Goal: Feedback & Contribution: Leave review/rating

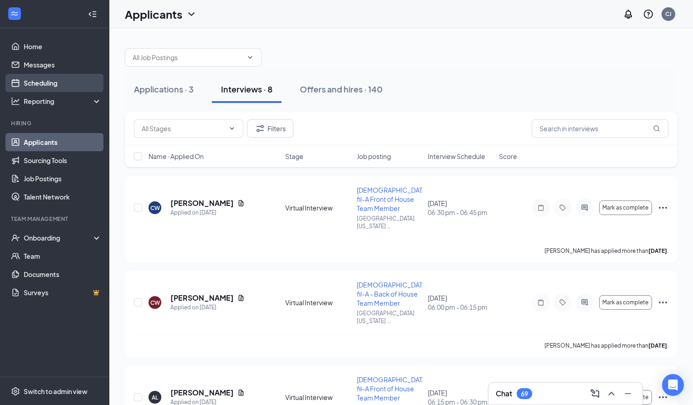
click at [35, 86] on link "Scheduling" at bounding box center [63, 83] width 78 height 18
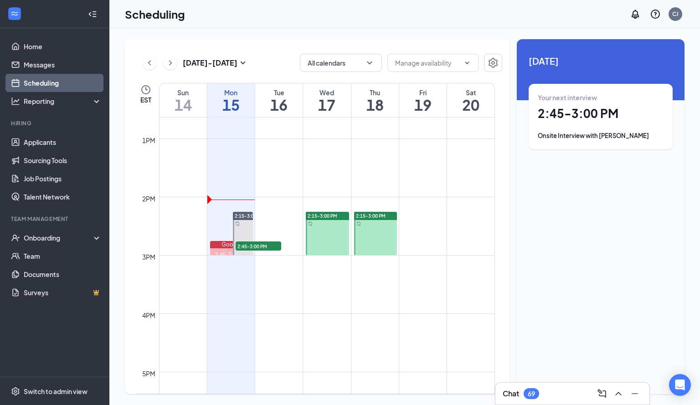
scroll to position [735, 0]
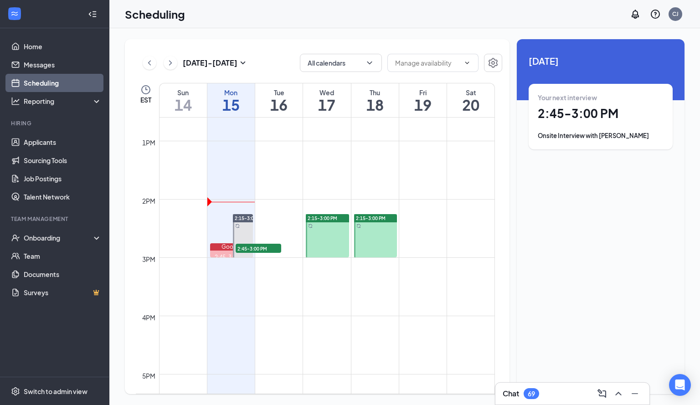
click at [332, 233] on div at bounding box center [327, 235] width 43 height 43
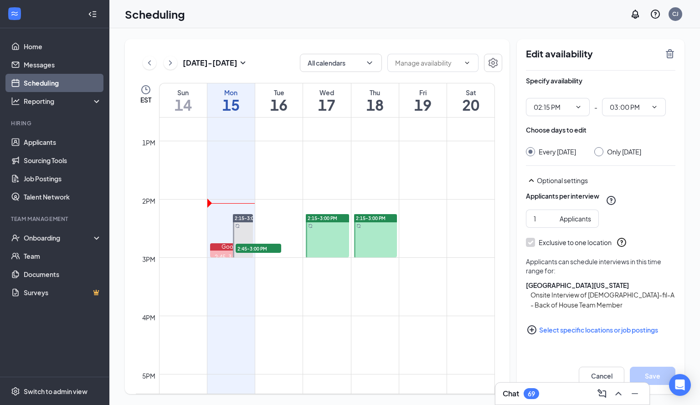
click at [332, 233] on div at bounding box center [327, 235] width 43 height 43
click at [338, 235] on div at bounding box center [327, 235] width 43 height 43
click at [330, 233] on div at bounding box center [327, 235] width 43 height 43
click at [610, 152] on div "Only Wednesday, Sep 17" at bounding box center [617, 151] width 47 height 9
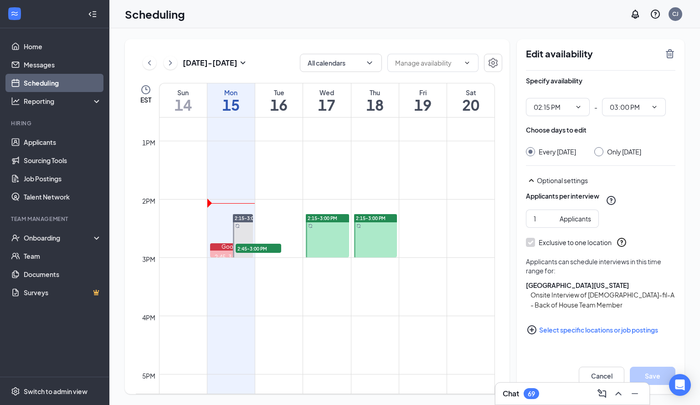
click at [601, 153] on input "Only Wednesday, Sep 17" at bounding box center [597, 150] width 6 height 6
radio input "true"
radio input "false"
click at [666, 52] on icon "TrashOutline" at bounding box center [670, 53] width 11 height 11
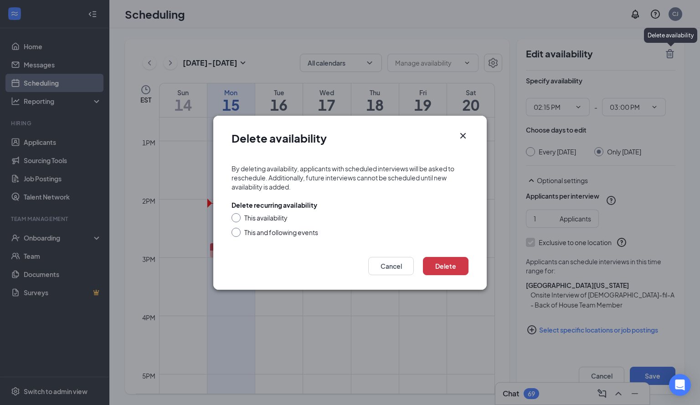
click at [266, 218] on div "This availability" at bounding box center [265, 217] width 43 height 9
click at [238, 218] on input "This availability" at bounding box center [235, 216] width 6 height 6
radio input "true"
click at [449, 261] on button "Delete" at bounding box center [446, 266] width 46 height 18
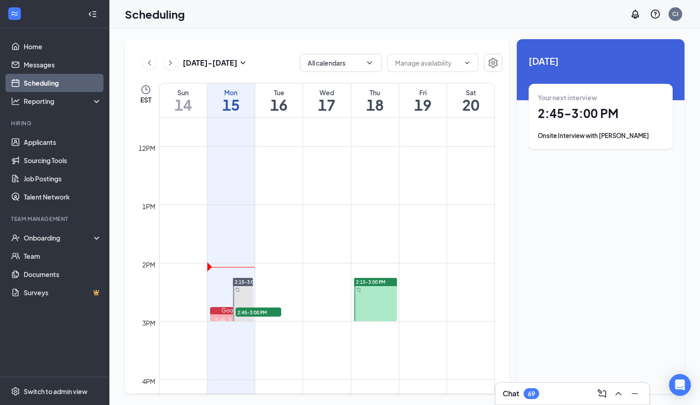
scroll to position [686, 0]
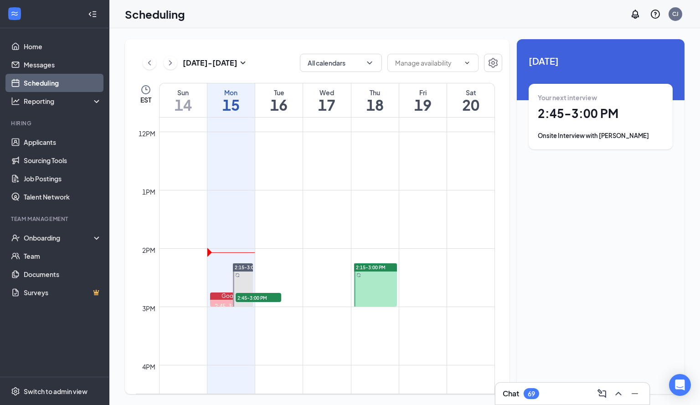
click at [379, 292] on div at bounding box center [375, 284] width 43 height 43
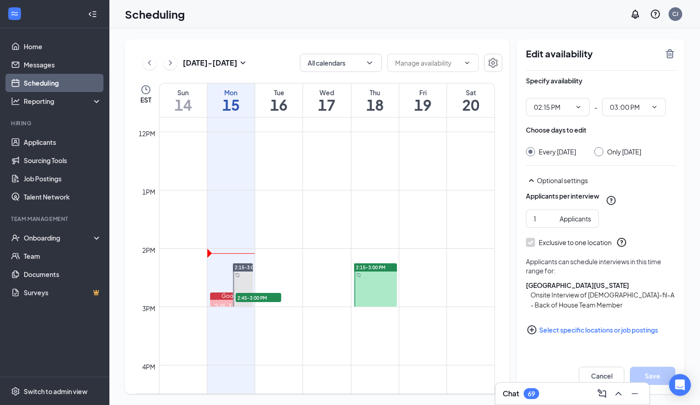
click at [604, 155] on div at bounding box center [598, 151] width 9 height 9
click at [601, 152] on input "Only [DATE]" at bounding box center [597, 150] width 6 height 6
radio input "true"
radio input "false"
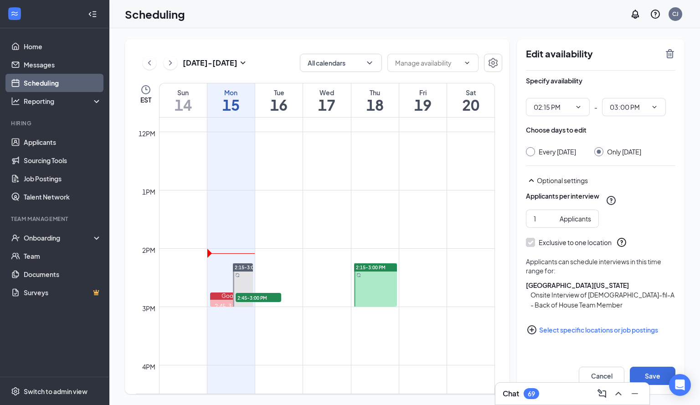
click at [675, 61] on div "Edit availability" at bounding box center [601, 59] width 150 height 22
click at [669, 57] on icon "TrashOutline" at bounding box center [670, 53] width 8 height 9
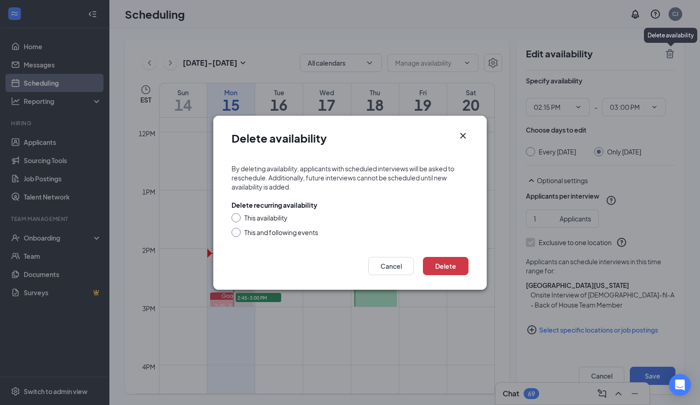
click at [237, 217] on input "This availability" at bounding box center [235, 216] width 6 height 6
radio input "true"
click at [454, 269] on button "Delete" at bounding box center [446, 266] width 46 height 18
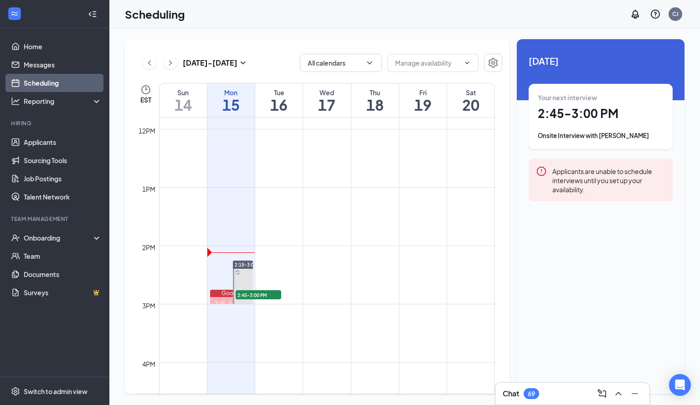
scroll to position [684, 0]
click at [300, 165] on td at bounding box center [327, 170] width 336 height 15
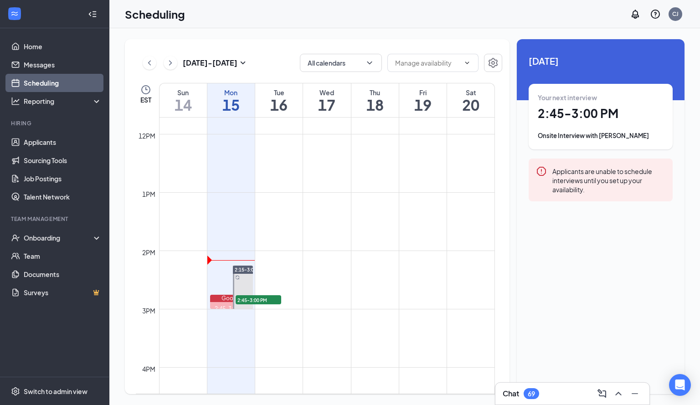
click at [300, 165] on td at bounding box center [327, 170] width 336 height 15
click at [604, 139] on div "Onsite Interview with [PERSON_NAME]" at bounding box center [601, 135] width 126 height 9
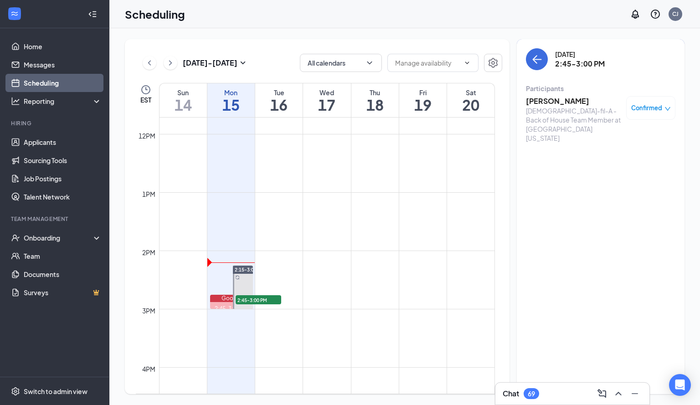
click at [569, 104] on h3 "[PERSON_NAME]" at bounding box center [574, 101] width 96 height 10
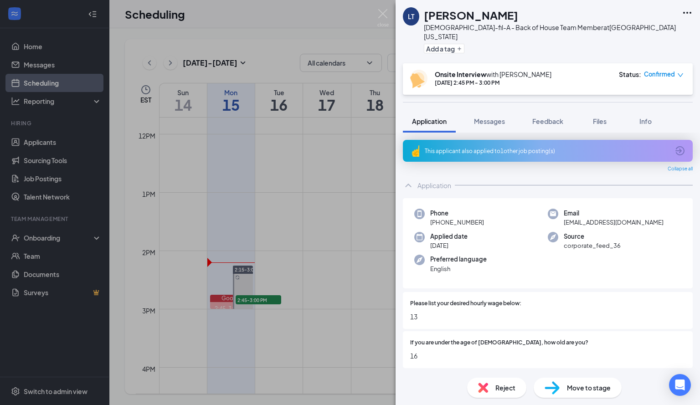
click at [533, 147] on div "This applicant also applied to 1 other job posting(s)" at bounding box center [547, 151] width 244 height 8
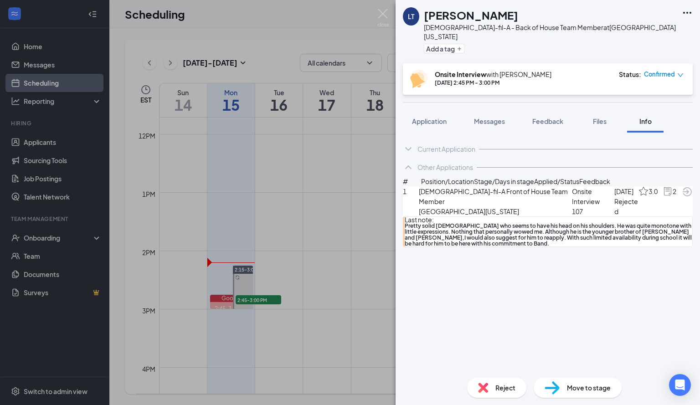
click at [533, 149] on div at bounding box center [586, 149] width 214 height 0
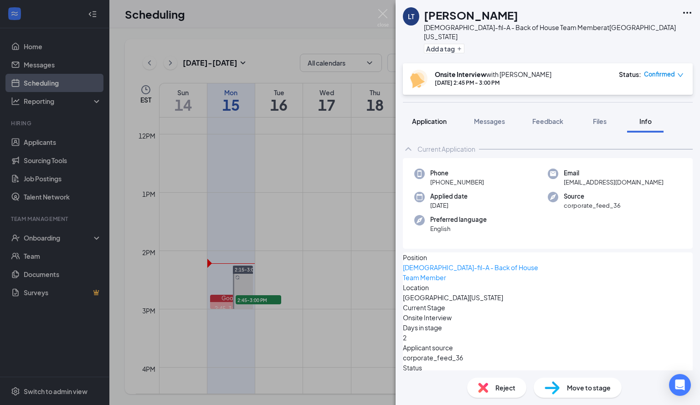
click at [418, 117] on span "Application" at bounding box center [429, 121] width 35 height 8
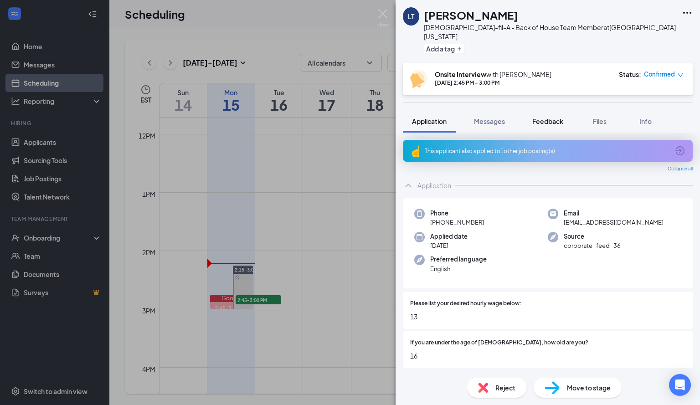
click at [544, 117] on span "Feedback" at bounding box center [547, 121] width 31 height 8
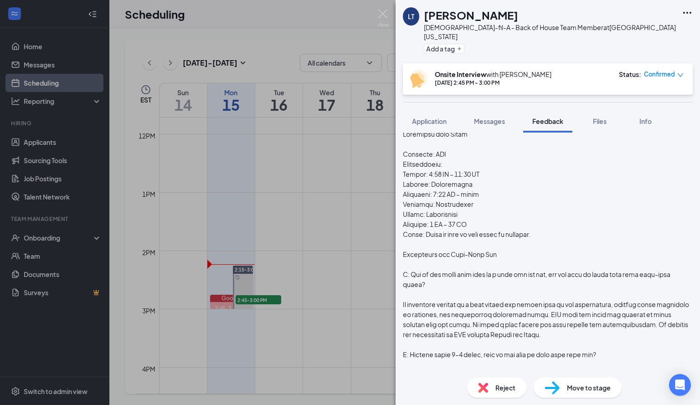
scroll to position [60, 0]
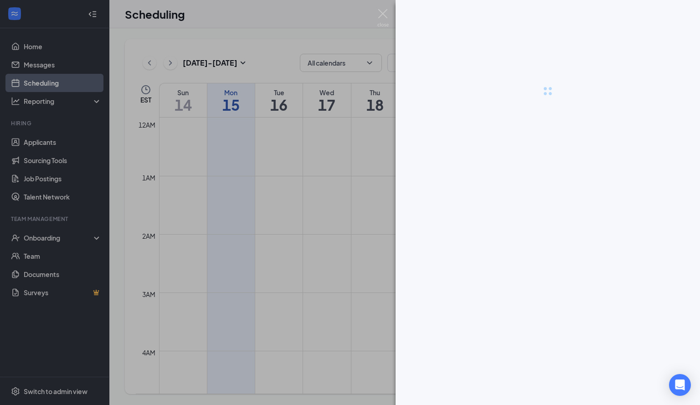
scroll to position [448, 0]
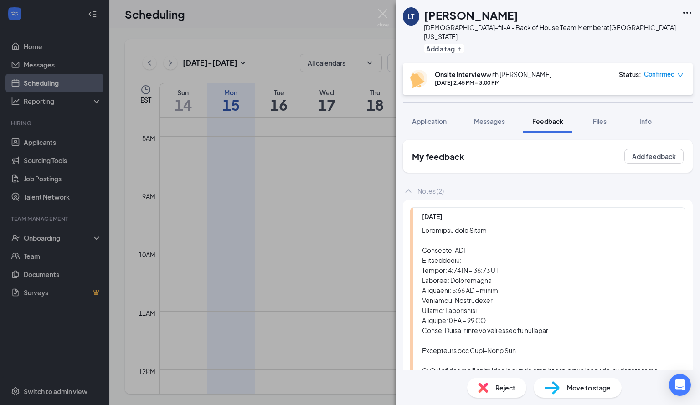
click at [606, 152] on div "My feedback Add feedback" at bounding box center [548, 156] width 290 height 33
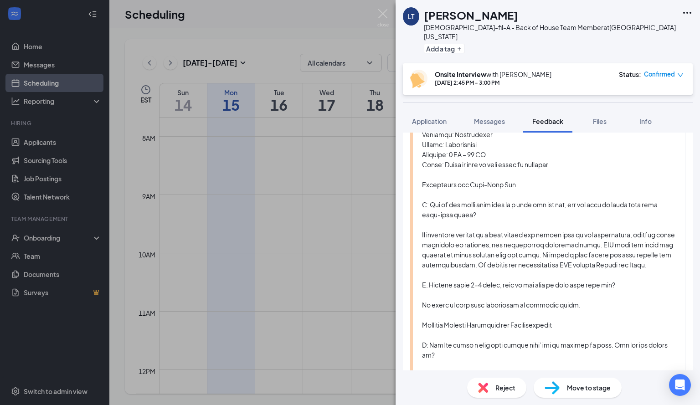
scroll to position [0, 0]
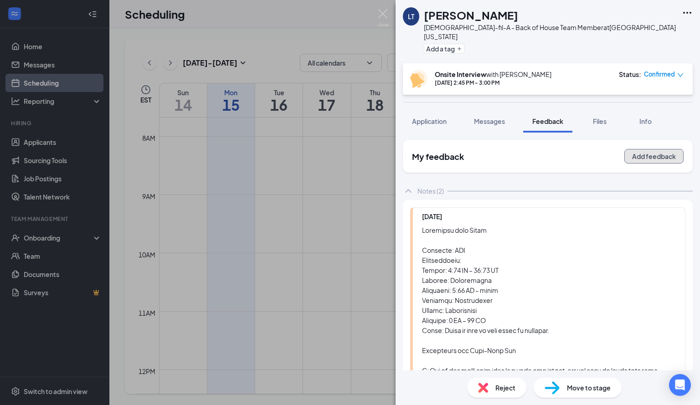
click at [637, 149] on button "Add feedback" at bounding box center [653, 156] width 59 height 15
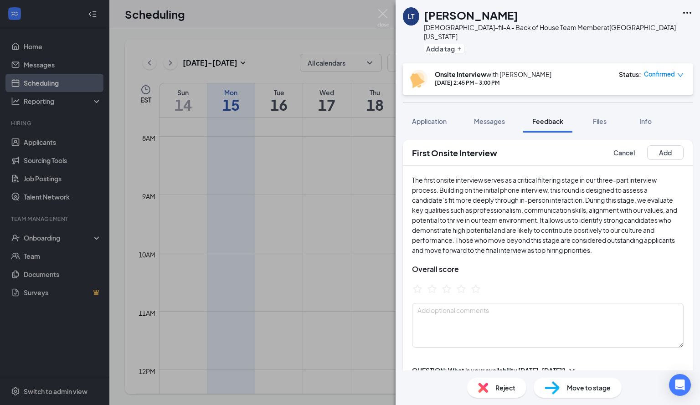
click at [580, 318] on textarea at bounding box center [548, 325] width 272 height 45
click at [478, 310] on textarea at bounding box center [548, 325] width 272 height 45
click at [464, 311] on textarea at bounding box center [548, 325] width 272 height 45
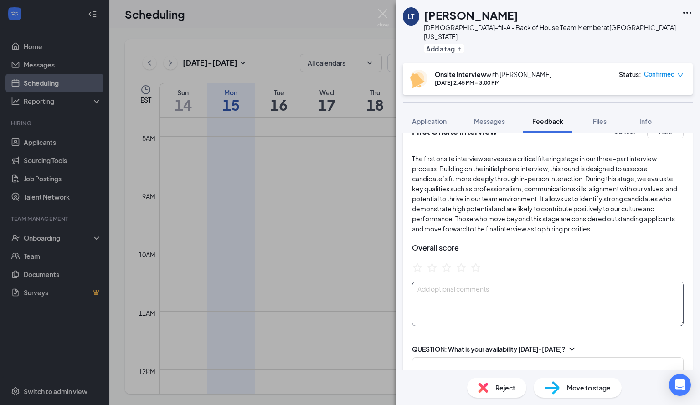
scroll to position [23, 0]
click at [498, 280] on textarea at bounding box center [548, 302] width 272 height 45
click at [492, 298] on textarea at bounding box center [548, 302] width 272 height 45
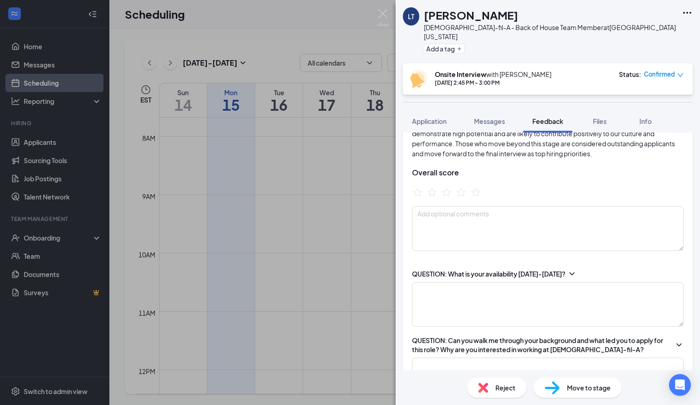
scroll to position [77, 0]
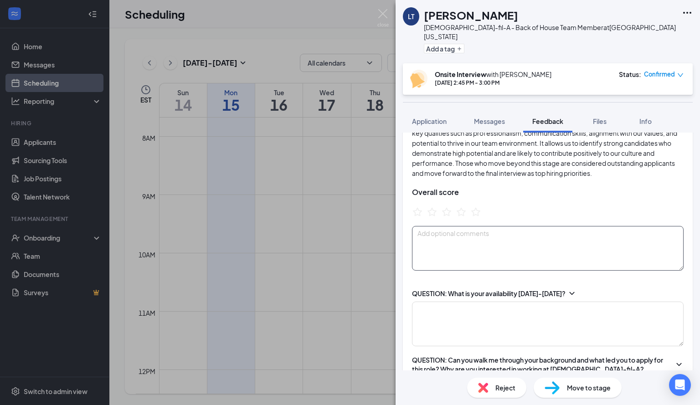
click at [518, 238] on textarea at bounding box center [548, 248] width 272 height 45
click at [494, 310] on textarea at bounding box center [548, 324] width 272 height 45
click at [450, 310] on textarea "Currently Mon:3-cl" at bounding box center [548, 324] width 272 height 45
click at [433, 332] on textarea "Currently Mon:3-cl Wed: 3-cl Sat: open" at bounding box center [548, 324] width 272 height 45
click at [458, 332] on textarea "Currently Mon:3-cl Wed: 3-cl Sat: Open" at bounding box center [548, 324] width 272 height 45
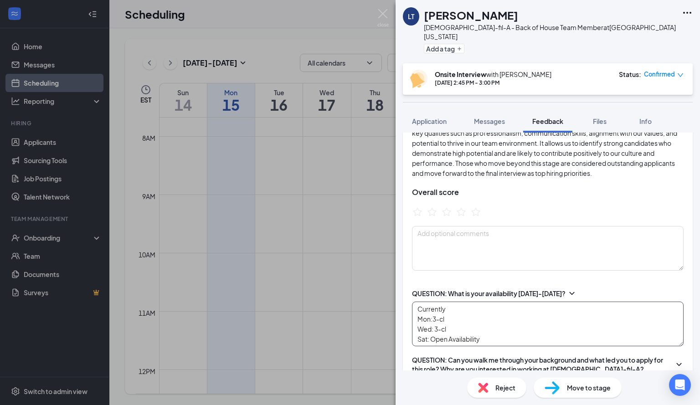
click at [488, 334] on textarea "Currently Mon:3-cl Wed: 3-cl Sat: Open Availability" at bounding box center [548, 324] width 272 height 45
click at [486, 331] on textarea "Currently Mon:3-cl Wed: 3-cl Sat: Open Availability" at bounding box center [548, 324] width 272 height 45
click at [432, 332] on textarea "Currently Mon:3-cl Wed: 3-cl Sat: Open Availability Preffers 10" at bounding box center [548, 324] width 272 height 45
click at [457, 331] on textarea "Currently Mon:3-cl Wed: 3-cl Sat: Open Availability Prefers 10" at bounding box center [548, 324] width 272 height 45
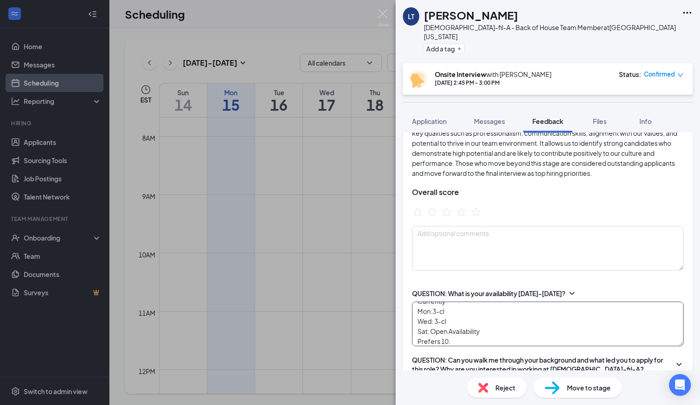
click at [458, 331] on textarea "Currently Mon:3-cl Wed: 3-cl Sat: Open Availability Prefers 10." at bounding box center [548, 324] width 272 height 45
click at [454, 331] on textarea "Currently Mon:3-cl Wed: 3-cl Sat: Open Availability Prefers 10." at bounding box center [548, 324] width 272 height 45
click at [454, 330] on textarea "Currently Mon:3-cl Wed: 3-cl Sat: Open Availability Prefers 10." at bounding box center [548, 324] width 272 height 45
click at [450, 312] on textarea "Currently Mon:3-cl Wed: 3-cl Sat: Open Availability Prefers 10." at bounding box center [548, 324] width 272 height 45
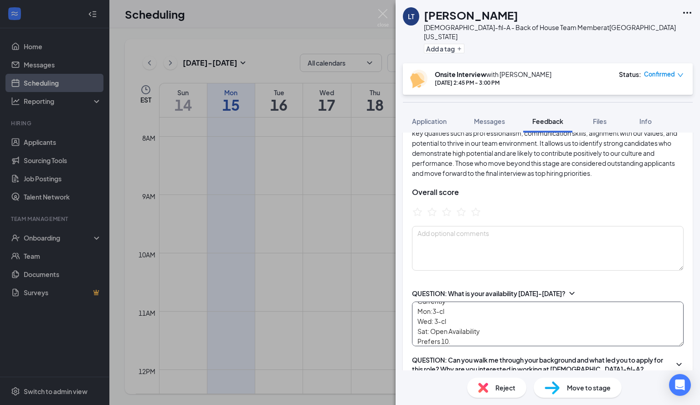
click at [456, 332] on textarea "Currently Mon:3-cl Wed: 3-cl Sat: Open Availability Prefers 10." at bounding box center [548, 324] width 272 height 45
drag, startPoint x: 456, startPoint y: 332, endPoint x: 614, endPoint y: 316, distance: 158.9
click at [614, 316] on textarea "Currently Mon:3-cl Wed: 3-cl Sat: Open Availability Prefers 10." at bounding box center [548, 324] width 272 height 45
click at [459, 332] on textarea "Currently Mon:3-cl Wed: 3-cl Sat: Open Availability Prefers 10." at bounding box center [548, 324] width 272 height 45
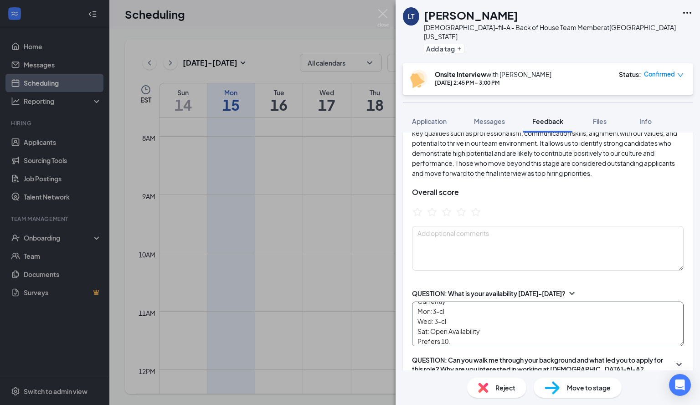
type textarea "Currently Mon:3-cl Wed: 3-cl Sat: Open Availability Prefers 10."
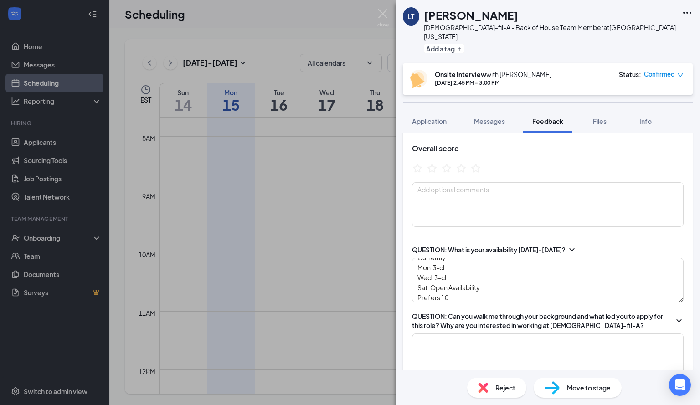
scroll to position [0, 0]
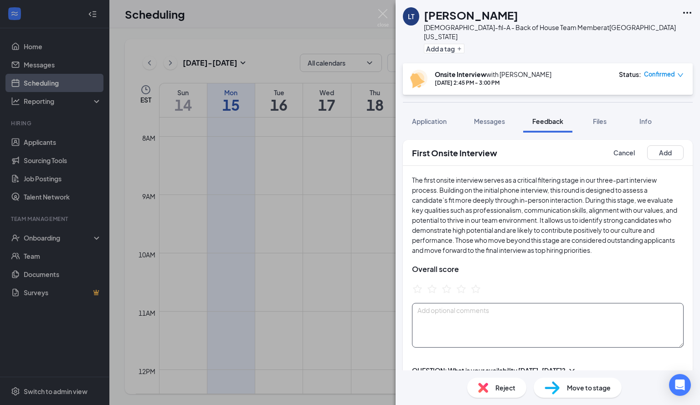
click at [482, 316] on textarea at bounding box center [548, 325] width 272 height 45
click at [437, 305] on textarea "Very Creative" at bounding box center [548, 325] width 272 height 45
click at [462, 303] on textarea "Very creative" at bounding box center [548, 325] width 272 height 45
click at [488, 315] on textarea "Very creative, Likes to be doing something. Play drums and leadership for equip…" at bounding box center [548, 325] width 272 height 45
type textarea "Very creative, Likes to be doing something. Play drums and leadership for equip…"
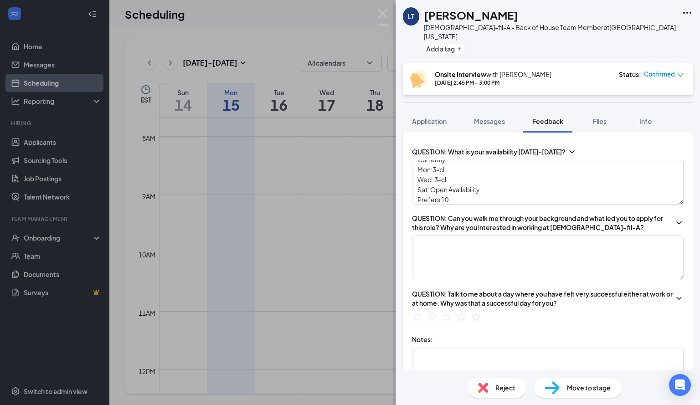
scroll to position [237, 0]
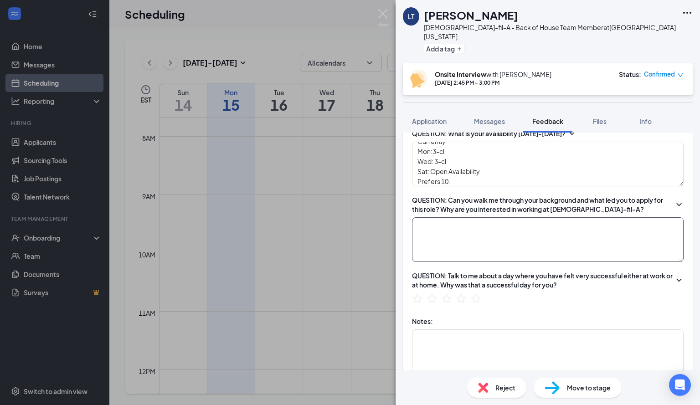
click at [509, 232] on textarea at bounding box center [548, 239] width 272 height 45
click at [496, 235] on textarea at bounding box center [548, 239] width 272 height 45
click at [560, 234] on textarea at bounding box center [548, 239] width 272 height 45
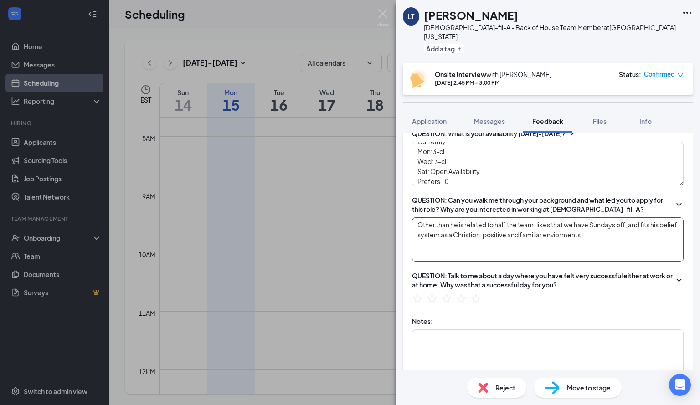
click at [492, 229] on textarea "Other than he is related to half the team. likes that we have Sundays off, and …" at bounding box center [548, 239] width 272 height 45
click at [495, 229] on textarea "Other than he is related to half the team. likes that we have Sundays off, and …" at bounding box center [548, 239] width 272 height 45
click at [525, 235] on textarea "Other than he is related to half the team. likes that we have Sundays off, and …" at bounding box center [548, 239] width 272 height 45
click at [628, 232] on textarea "Other than he is related to half the team. likes that we have Sundays off, and …" at bounding box center [548, 239] width 272 height 45
type textarea "Other than he is related to half the team. likes that we have Sundays off, and …"
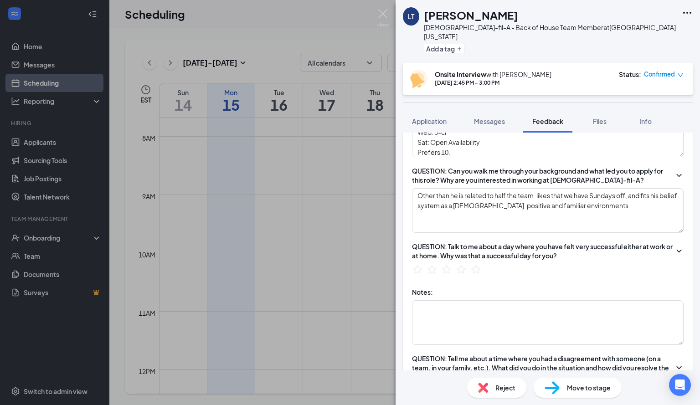
scroll to position [271, 0]
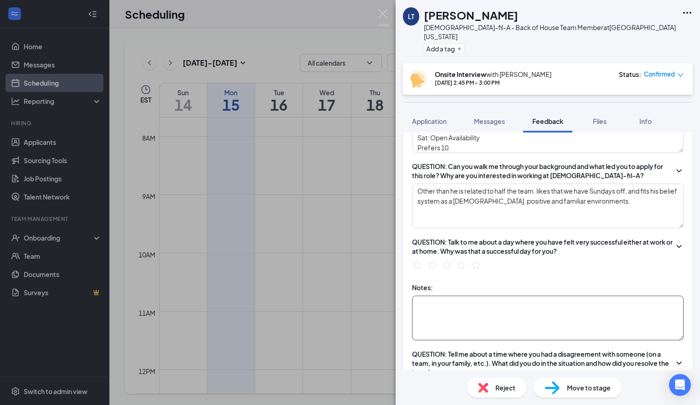
click at [469, 301] on textarea at bounding box center [548, 318] width 272 height 45
drag, startPoint x: 468, startPoint y: 300, endPoint x: 453, endPoint y: 300, distance: 15.5
click at [453, 300] on textarea at bounding box center [548, 318] width 272 height 45
click at [453, 301] on textarea at bounding box center [548, 318] width 272 height 45
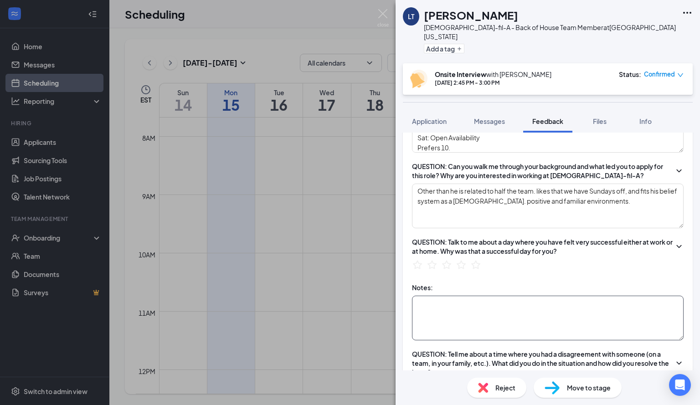
click at [453, 301] on textarea at bounding box center [548, 318] width 272 height 45
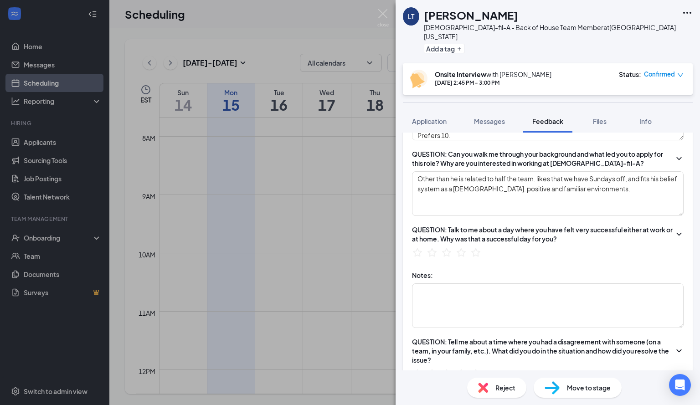
scroll to position [289, 0]
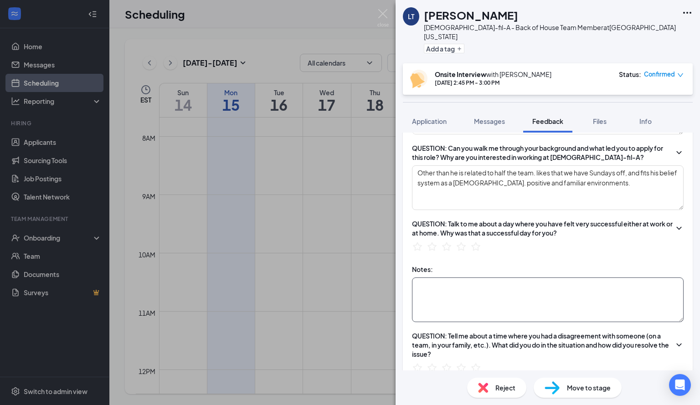
click at [503, 293] on textarea at bounding box center [548, 300] width 272 height 45
click at [471, 294] on textarea at bounding box center [548, 300] width 272 height 45
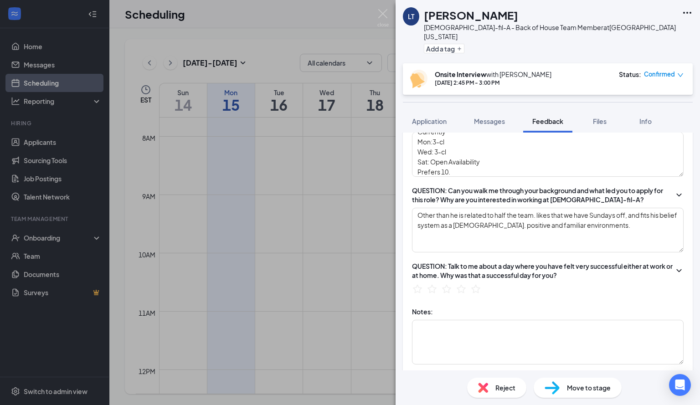
scroll to position [300, 0]
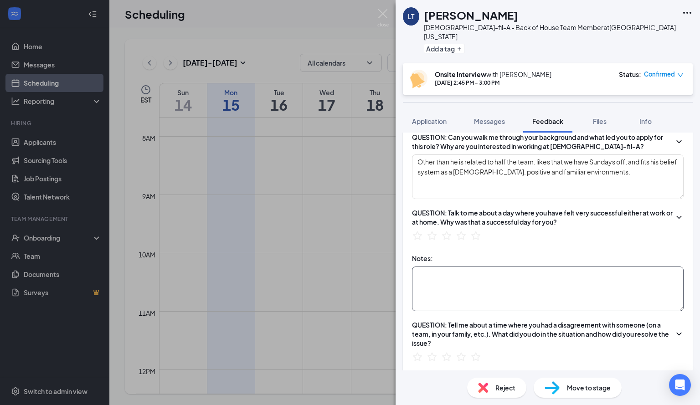
click at [497, 268] on textarea at bounding box center [548, 289] width 272 height 45
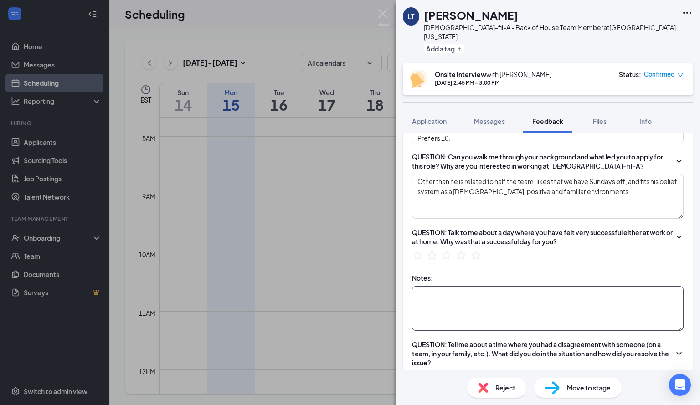
click at [565, 303] on textarea at bounding box center [548, 308] width 272 height 45
click at [472, 319] on textarea at bounding box center [548, 308] width 272 height 45
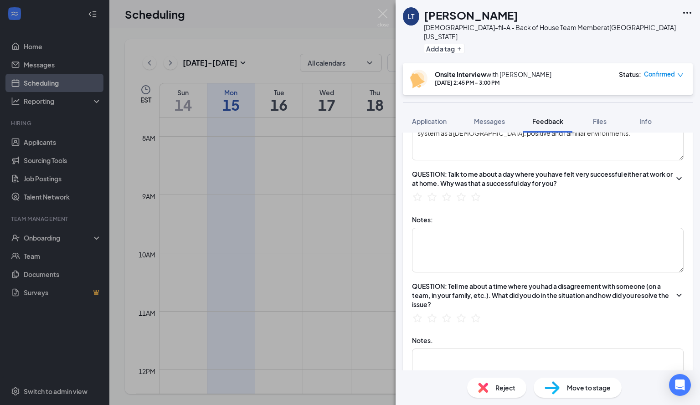
scroll to position [343, 0]
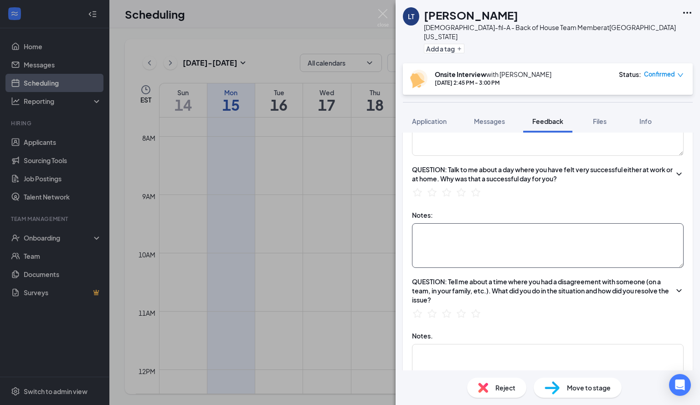
click at [521, 226] on textarea at bounding box center [548, 245] width 272 height 45
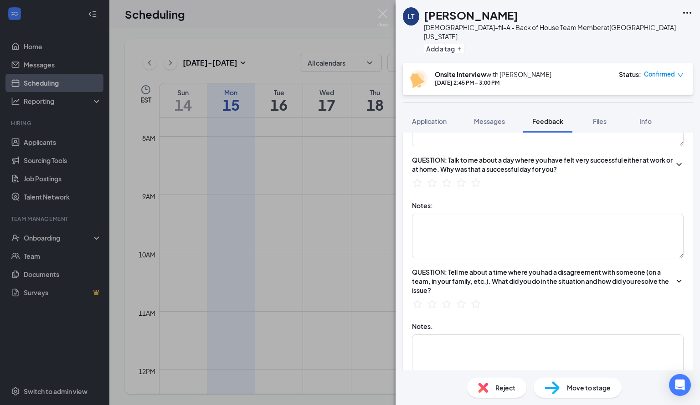
scroll to position [358, 0]
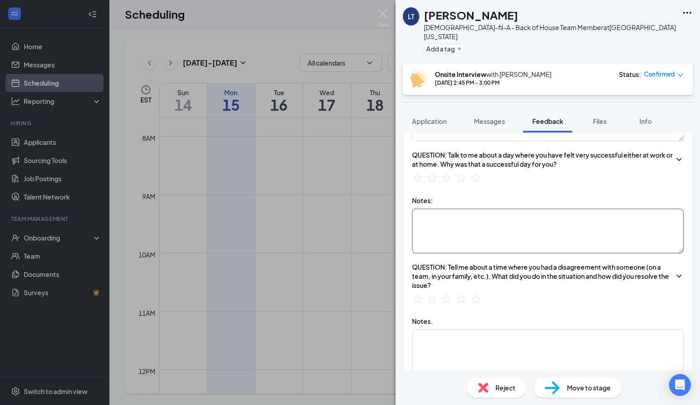
click at [563, 234] on textarea at bounding box center [548, 231] width 272 height 45
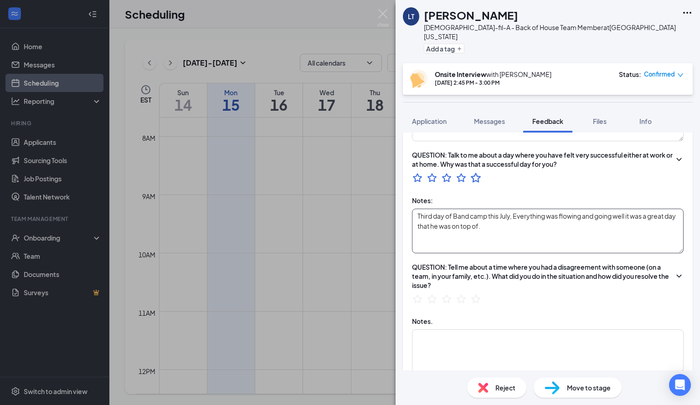
type textarea "Third day of Band camp this July, Everything was flowing and going well it was …"
click at [471, 172] on icon "StarBorder" at bounding box center [476, 178] width 12 height 12
click at [485, 330] on textarea at bounding box center [548, 352] width 272 height 45
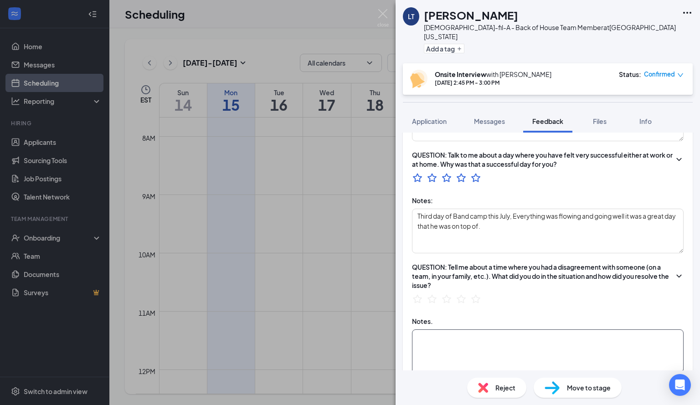
click at [485, 330] on textarea at bounding box center [548, 352] width 272 height 45
click at [479, 335] on textarea at bounding box center [548, 352] width 272 height 45
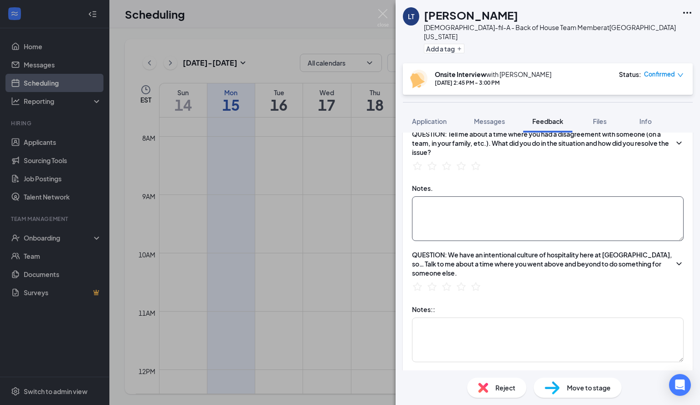
scroll to position [499, 0]
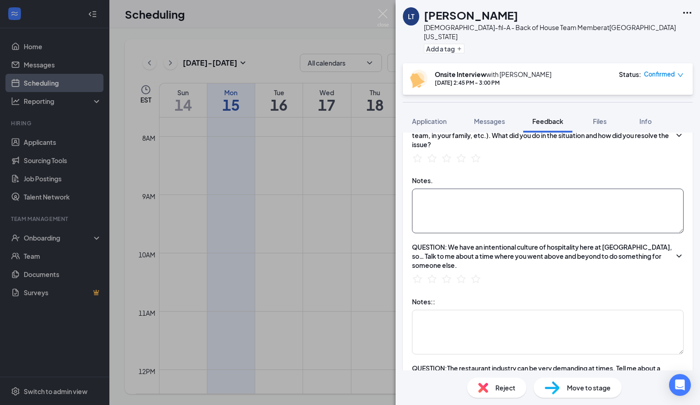
click at [434, 219] on textarea at bounding box center [548, 211] width 272 height 45
click at [423, 194] on textarea at bounding box center [548, 211] width 272 height 45
click at [516, 189] on textarea "in marching band his drum line wasnt doing the drill correctly, he orcestrated …" at bounding box center [548, 211] width 272 height 45
click at [502, 207] on textarea "in marching band his drum line wasn't doing the drill correctly, he orchestrate…" at bounding box center [548, 211] width 272 height 45
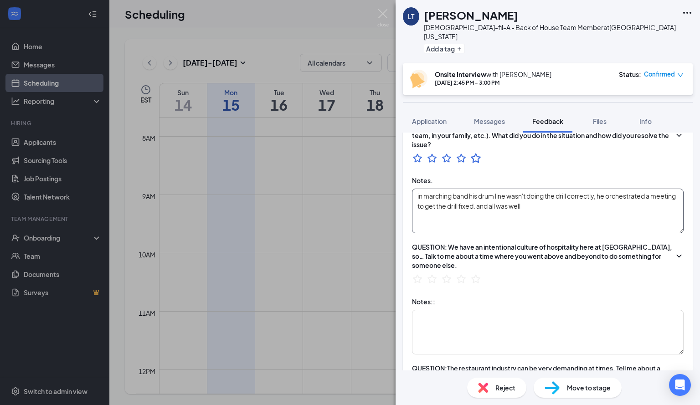
type textarea "in marching band his drum line wasn't doing the drill correctly, he orchestrate…"
click at [476, 153] on icon "StarBorder" at bounding box center [476, 158] width 10 height 10
click at [471, 317] on textarea at bounding box center [548, 332] width 272 height 45
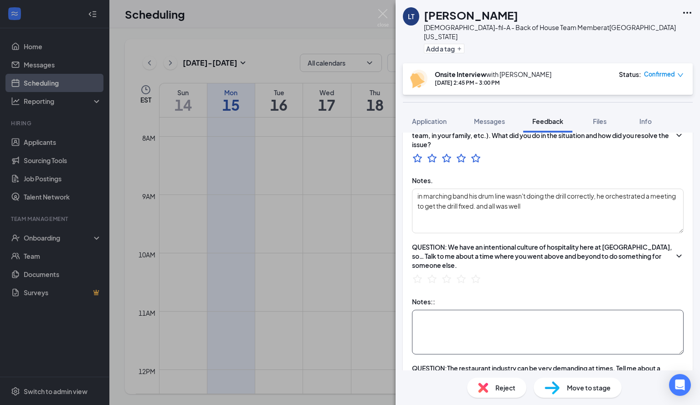
click at [471, 317] on textarea at bounding box center [548, 332] width 272 height 45
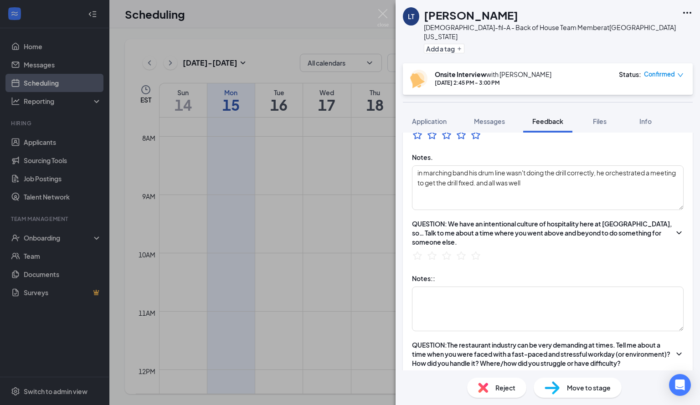
scroll to position [536, 0]
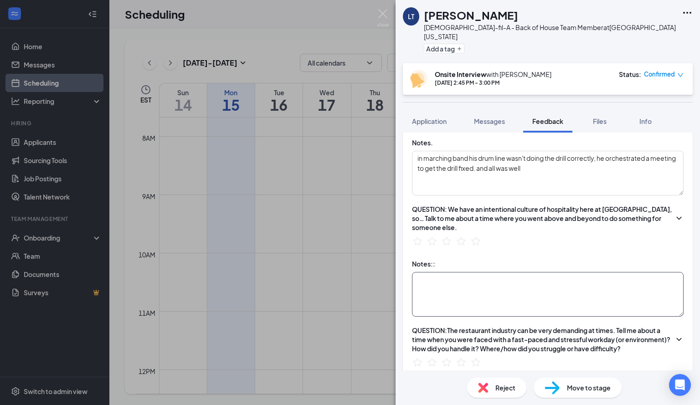
click at [509, 289] on textarea at bounding box center [548, 294] width 272 height 45
click at [426, 272] on textarea "LAst night his close friend was having very bad anxiety" at bounding box center [548, 294] width 272 height 45
click at [589, 272] on textarea "Last night his close friend was having very bad anxiety" at bounding box center [548, 294] width 272 height 45
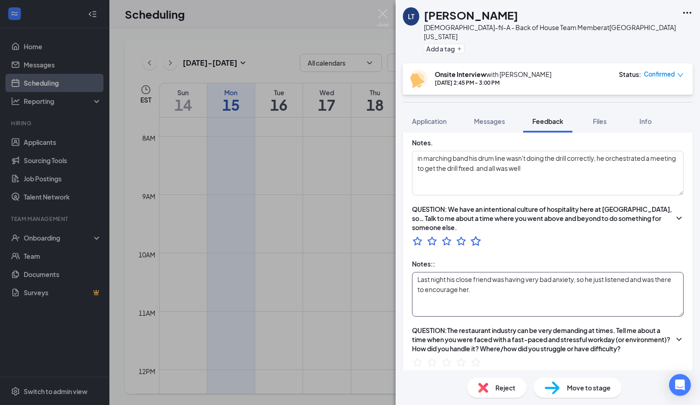
type textarea "Last night his close friend was having very bad anxiety, so he just listened an…"
click at [476, 236] on icon "StarBorder" at bounding box center [476, 241] width 12 height 12
click at [513, 286] on textarea "Last night his close friend was having very bad anxiety, so he just listened an…" at bounding box center [548, 294] width 272 height 45
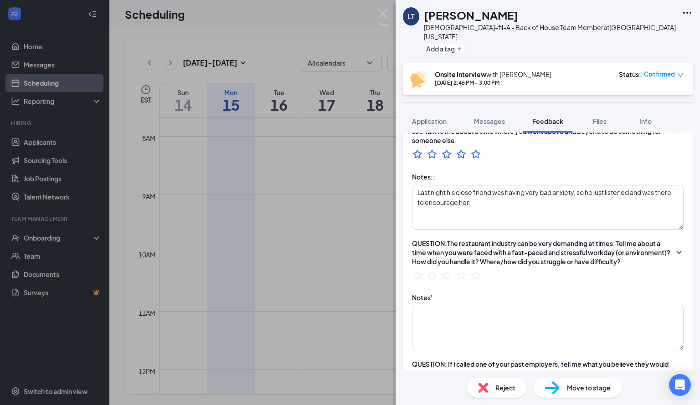
scroll to position [629, 0]
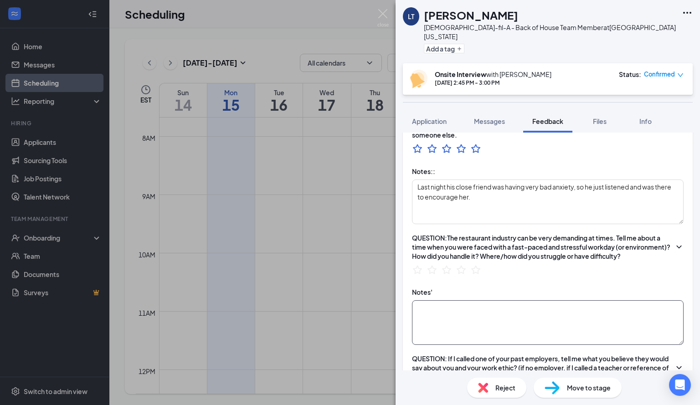
click at [531, 329] on textarea at bounding box center [548, 322] width 272 height 45
click at [490, 335] on textarea at bounding box center [548, 322] width 272 height 45
click at [479, 331] on textarea at bounding box center [548, 322] width 272 height 45
click at [461, 323] on textarea at bounding box center [548, 322] width 272 height 45
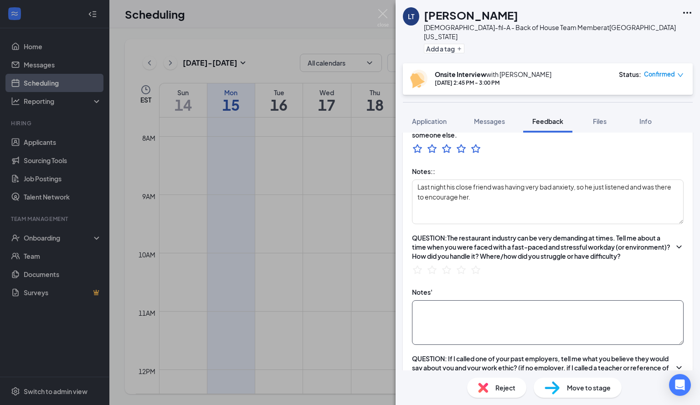
click at [443, 330] on textarea at bounding box center [548, 322] width 272 height 45
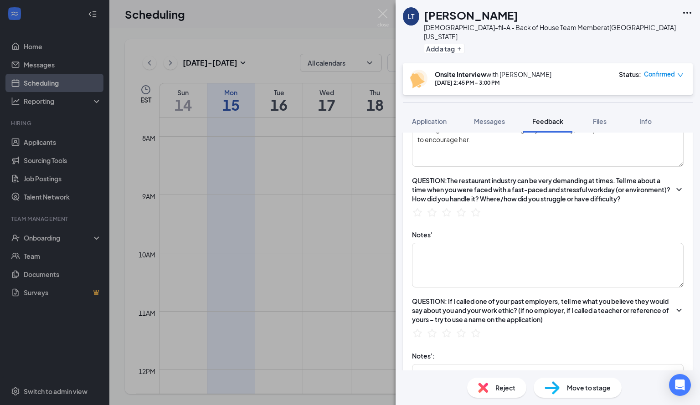
scroll to position [691, 0]
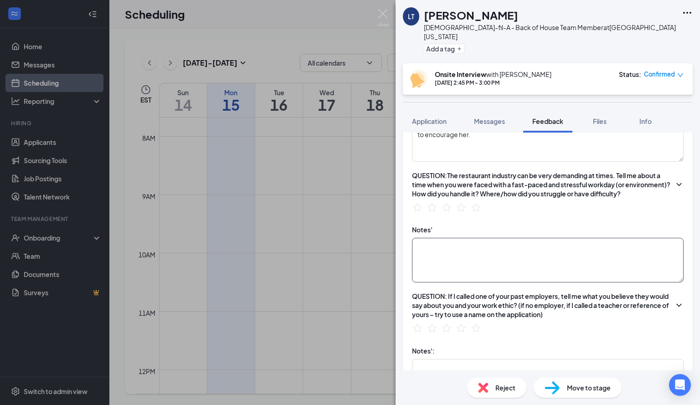
click at [507, 262] on textarea at bounding box center [548, 260] width 272 height 45
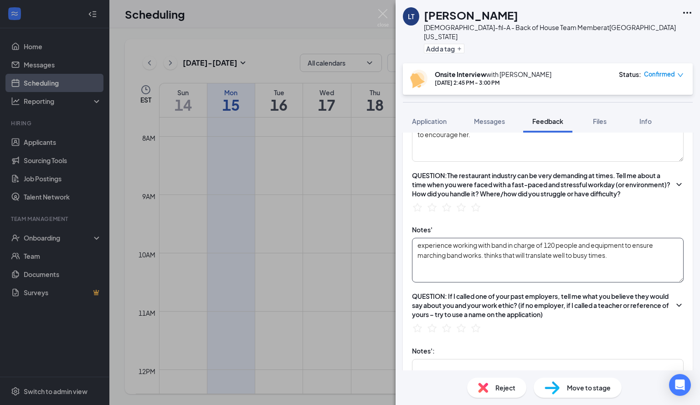
type textarea "experience working with band in charge of 120 people and equipment to ensure ma…"
click at [471, 198] on div "QUESTION:The restaurant industry can be very demanding at times. Tell me about …" at bounding box center [548, 193] width 272 height 45
click at [479, 211] on icon "StarBorder" at bounding box center [476, 207] width 10 height 10
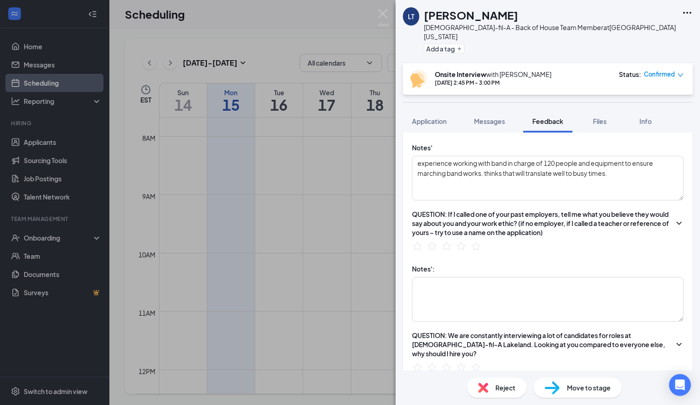
scroll to position [779, 0]
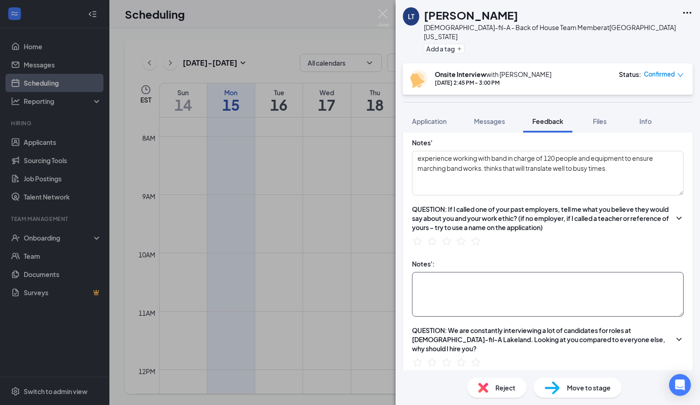
click at [552, 299] on textarea at bounding box center [548, 294] width 272 height 45
click at [483, 300] on textarea at bounding box center [548, 294] width 272 height 45
type textarea "Very hard worker, and very passionate strives for enjoyment in the band."
click at [476, 241] on icon "StarBorder" at bounding box center [476, 241] width 12 height 12
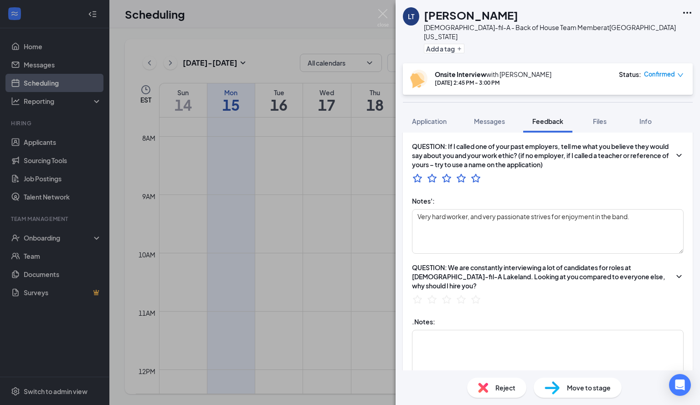
scroll to position [856, 0]
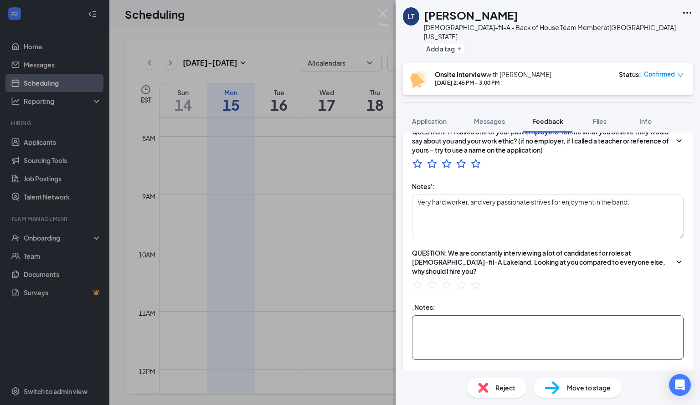
click at [490, 340] on textarea at bounding box center [548, 337] width 272 height 45
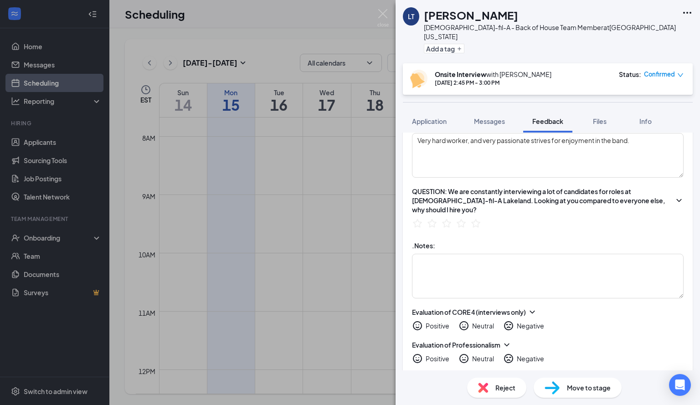
scroll to position [929, 0]
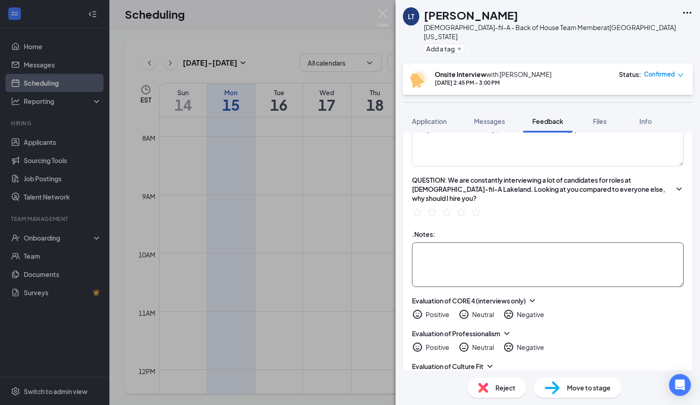
click at [501, 261] on textarea at bounding box center [548, 264] width 272 height 45
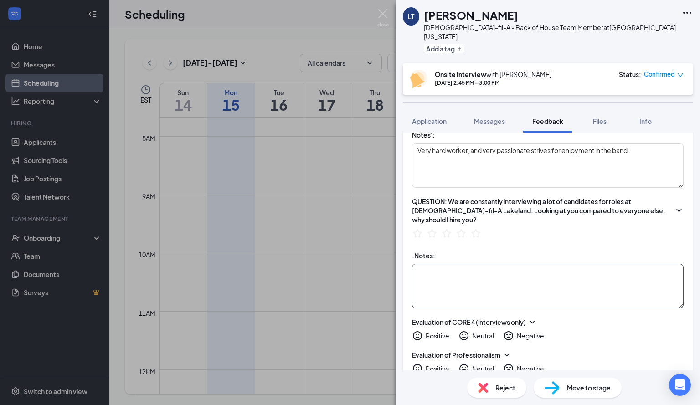
scroll to position [901, 0]
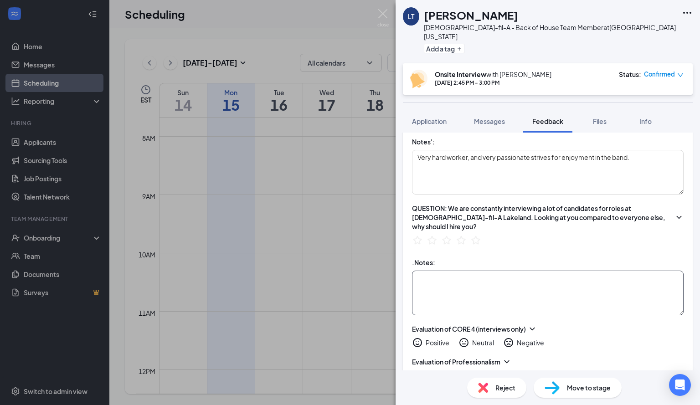
click at [440, 282] on textarea at bounding box center [548, 293] width 272 height 45
type textarea "Always working hard, he has to have something to do, he doesn't like to just no…"
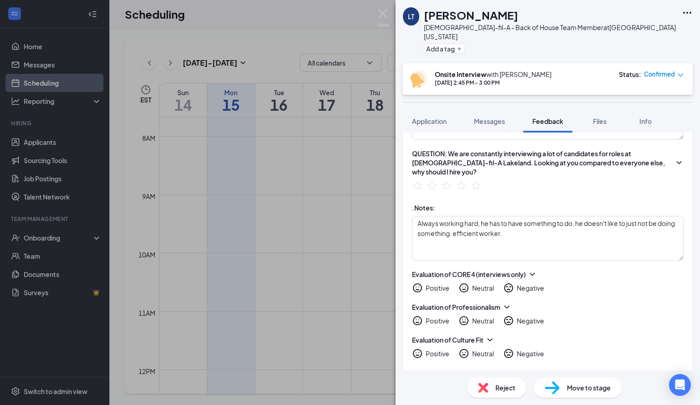
scroll to position [974, 0]
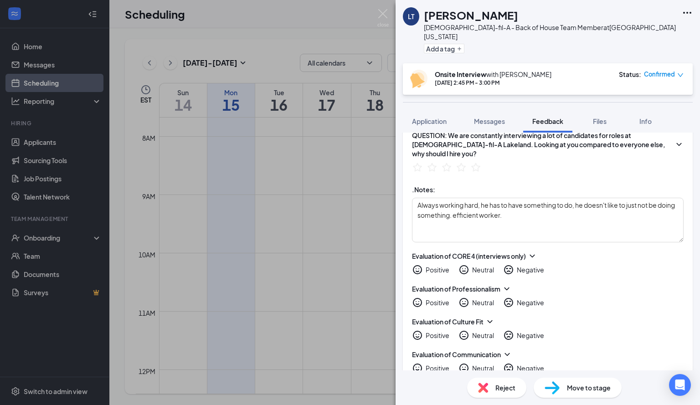
click at [413, 264] on icon "HappyFace" at bounding box center [417, 269] width 11 height 11
click at [420, 297] on icon "HappyFace" at bounding box center [417, 302] width 11 height 11
click at [416, 330] on icon "HappyFace" at bounding box center [417, 335] width 11 height 11
click at [417, 364] on icon "HappyFace" at bounding box center [417, 368] width 11 height 11
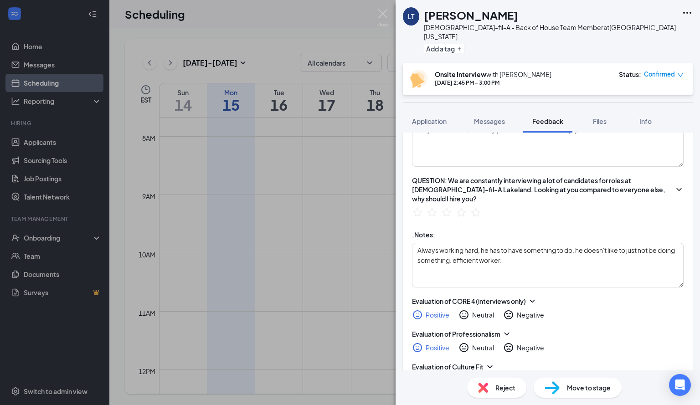
scroll to position [914, 0]
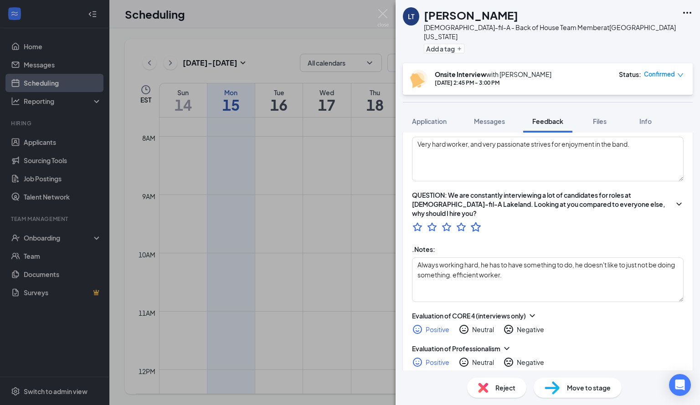
click at [476, 221] on icon "StarBorder" at bounding box center [476, 227] width 12 height 12
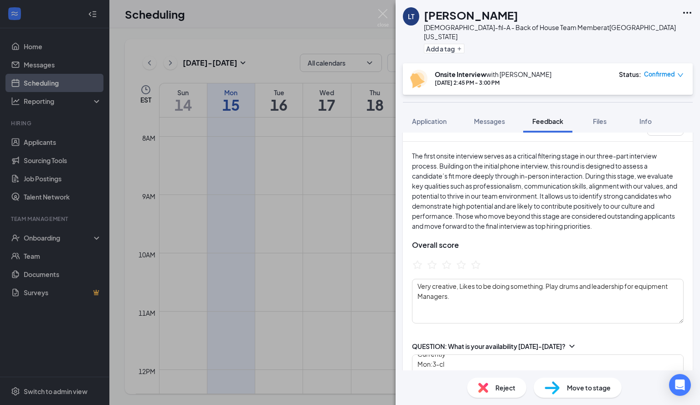
scroll to position [25, 0]
click at [478, 258] on icon "StarBorder" at bounding box center [476, 264] width 12 height 12
click at [535, 248] on div "The first onsite interview serves as a critical filtering stage in our three-pa…" at bounding box center [548, 236] width 290 height 191
click at [528, 249] on div "The first onsite interview serves as a critical filtering stage in our three-pa…" at bounding box center [548, 236] width 290 height 191
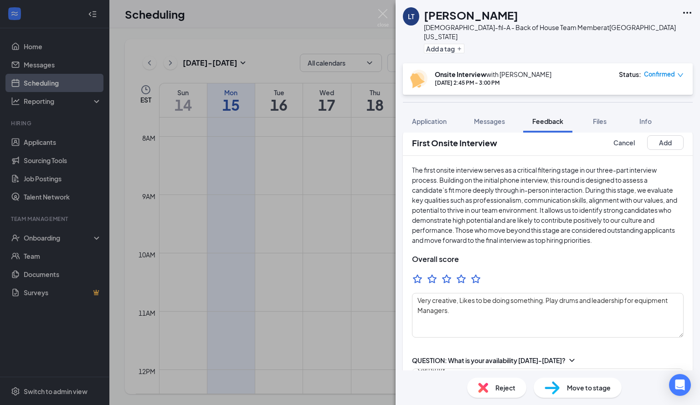
scroll to position [0, 0]
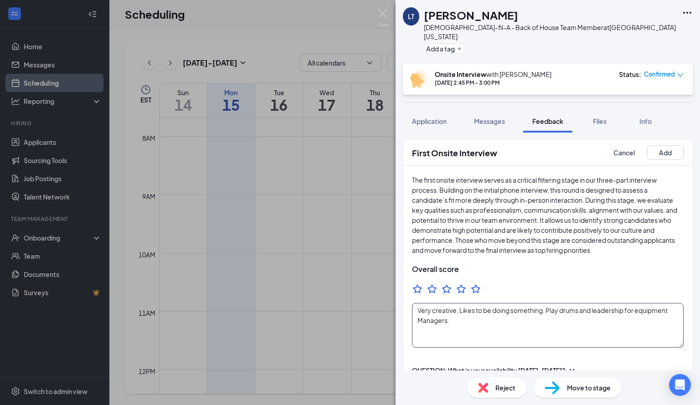
click at [536, 324] on textarea "Very creative, Likes to be doing something. Play drums and leadership for equip…" at bounding box center [548, 325] width 272 height 45
click at [651, 148] on button "Add" at bounding box center [665, 152] width 36 height 15
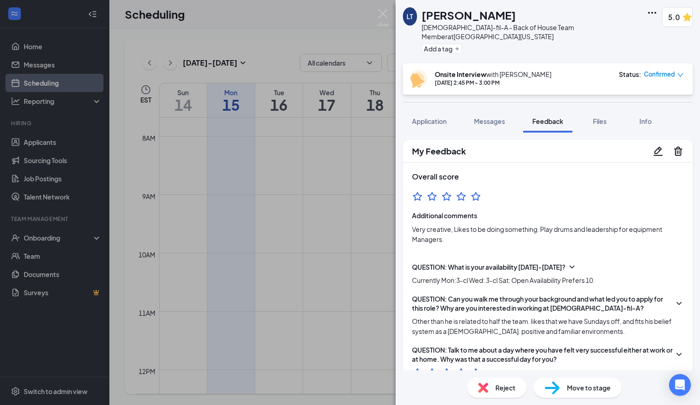
click at [654, 146] on icon "Pencil" at bounding box center [658, 151] width 11 height 11
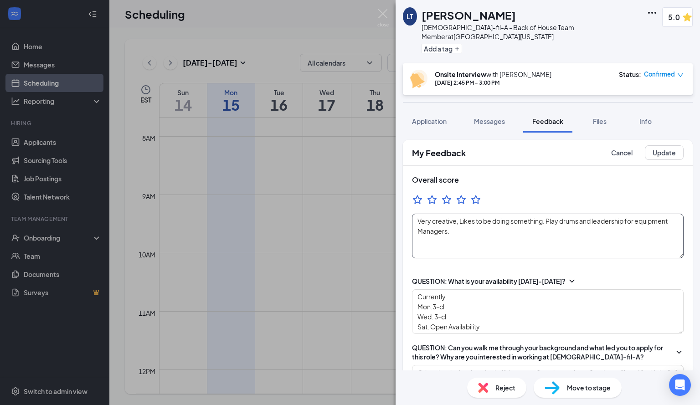
type textarea "Very creative, Likes to be doing something. Play drums and leadership for equip…"
type textarea "Currently Mon:3-cl Wed: 3-cl Sat: Open Availability Prefers 10."
click at [464, 229] on textarea "Very creative, Likes to be doing something. Play drums and leadership for equip…" at bounding box center [548, 236] width 272 height 45
type textarea "Very creative, Likes to be doing something. Play drums and leadership for equip…"
type textarea "Currently Mon:3-cl Wed: 3-cl Sat: Open Availability Prefers 10."
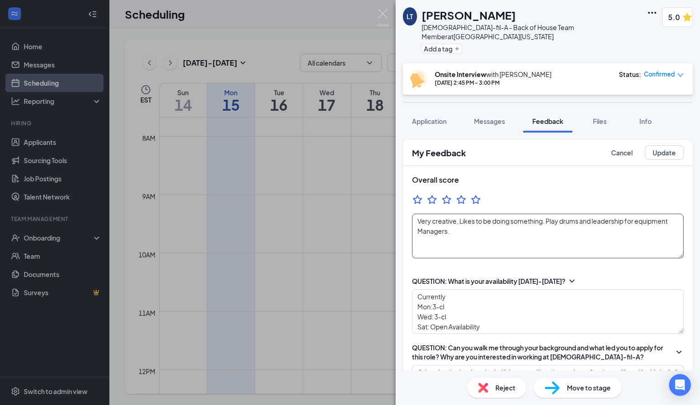
type textarea "Very creative, Likes to be doing something. Play drums and leadership for equip…"
type textarea "Currently Mon:3-cl Wed: 3-cl Sat: Open Availability Prefers 10."
type textarea "Very creative, Likes to be doing something. Play drums and leadership for equip…"
type textarea "Currently Mon:3-cl Wed: 3-cl Sat: Open Availability Prefers 10."
type textarea "Very creative, Likes to be doing something. Play drums and leadership for equip…"
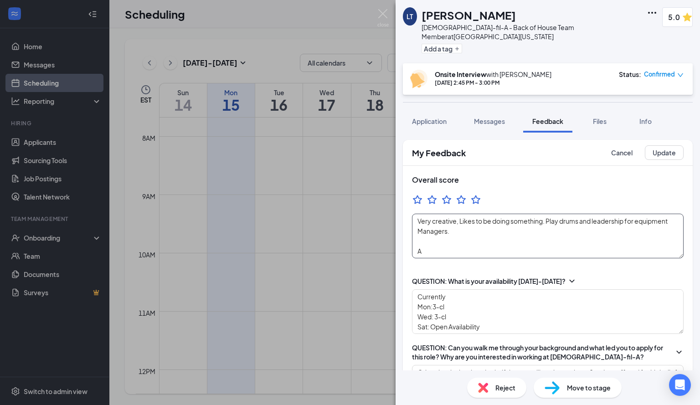
type textarea "Currently Mon:3-cl Wed: 3-cl Sat: Open Availability Prefers 10."
type textarea "Very creative, Likes to be doing something. Play drums and leadership for equip…"
type textarea "Currently Mon:3-cl Wed: 3-cl Sat: Open Availability Prefers 10."
type textarea "Very creative, Likes to be doing something. Play drums and leadership for equip…"
type textarea "Currently Mon:3-cl Wed: 3-cl Sat: Open Availability Prefers 10."
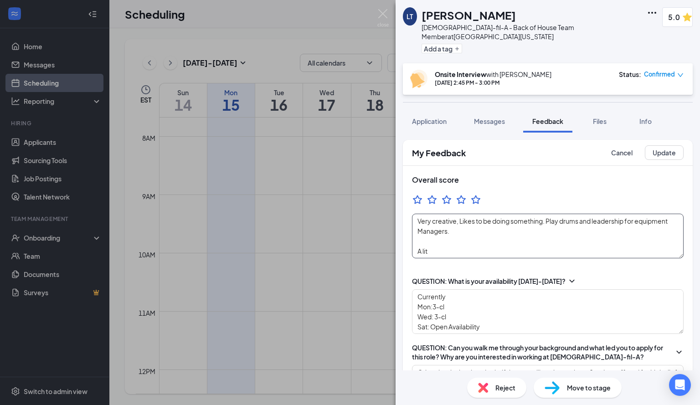
type textarea "Very creative, Likes to be doing something. Play drums and leadership for equip…"
type textarea "Currently Mon:3-cl Wed: 3-cl Sat: Open Availability Prefers 10."
type textarea "Very creative, Likes to be doing something. Play drums and leadership for equip…"
type textarea "Currently Mon:3-cl Wed: 3-cl Sat: Open Availability Prefers 10."
type textarea "Very creative, Likes to be doing something. Play drums and leadership for equip…"
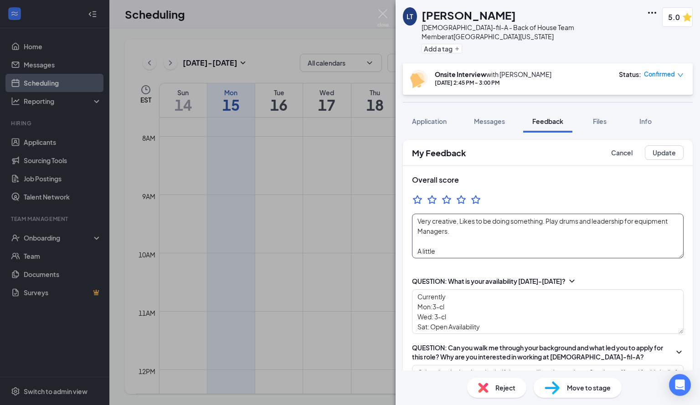
type textarea "Currently Mon:3-cl Wed: 3-cl Sat: Open Availability Prefers 10."
type textarea "Very creative, Likes to be doing something. Play drums and leadership for equip…"
type textarea "Currently Mon:3-cl Wed: 3-cl Sat: Open Availability Prefers 10."
type textarea "Very creative, Likes to be doing something. Play drums and leadership for equip…"
type textarea "Currently Mon:3-cl Wed: 3-cl Sat: Open Availability Prefers 10."
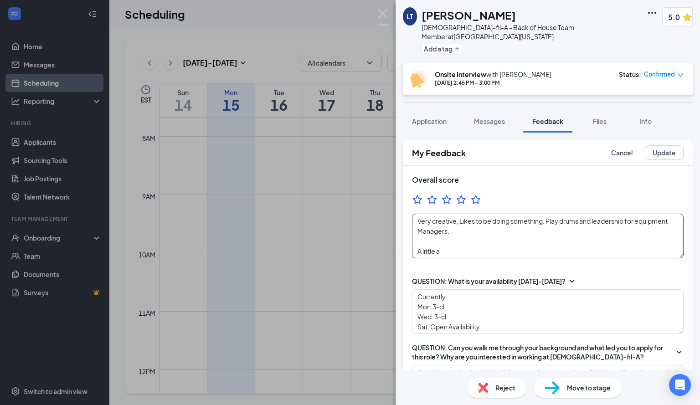
type textarea "Very creative, Likes to be doing something. Play drums and leadership for equip…"
type textarea "Currently Mon:3-cl Wed: 3-cl Sat: Open Availability Prefers 10."
type textarea "Very creative, Likes to be doing something. Play drums and leadership for equip…"
type textarea "Currently Mon:3-cl Wed: 3-cl Sat: Open Availability Prefers 10."
type textarea "Very creative, Likes to be doing something. Play drums and leadership for equip…"
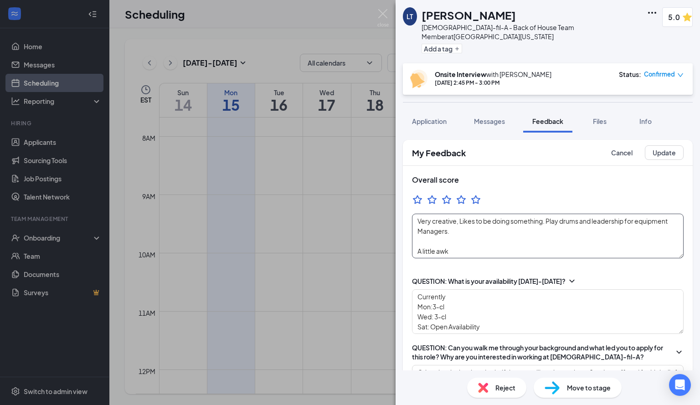
type textarea "Currently Mon:3-cl Wed: 3-cl Sat: Open Availability Prefers 10."
type textarea "Very creative, Likes to be doing something. Play drums and leadership for equip…"
type textarea "Currently Mon:3-cl Wed: 3-cl Sat: Open Availability Prefers 10."
type textarea "Very creative, Likes to be doing something. Play drums and leadership for equip…"
type textarea "Currently Mon:3-cl Wed: 3-cl Sat: Open Availability Prefers 10."
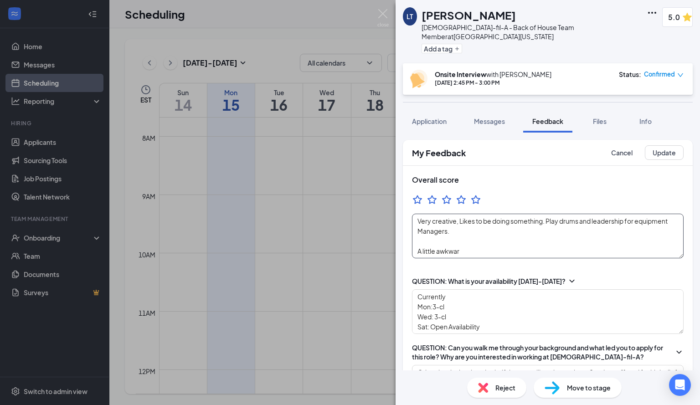
type textarea "Very creative, Likes to be doing something. Play drums and leadership for equip…"
type textarea "Currently Mon:3-cl Wed: 3-cl Sat: Open Availability Prefers 10."
type textarea "Very creative, Likes to be doing something. Play drums and leadership for equip…"
type textarea "Currently Mon:3-cl Wed: 3-cl Sat: Open Availability Prefers 10."
type textarea "Very creative, Likes to be doing something. Play drums and leadership for equip…"
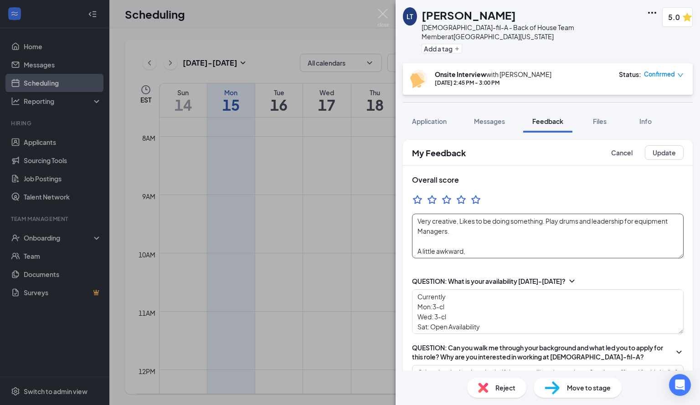
type textarea "Currently Mon:3-cl Wed: 3-cl Sat: Open Availability Prefers 10."
type textarea "Very creative, Likes to be doing something. Play drums and leadership for equip…"
type textarea "Currently Mon:3-cl Wed: 3-cl Sat: Open Availability Prefers 10."
type textarea "Very creative, Likes to be doing something. Play drums and leadership for equip…"
type textarea "Currently Mon:3-cl Wed: 3-cl Sat: Open Availability Prefers 10."
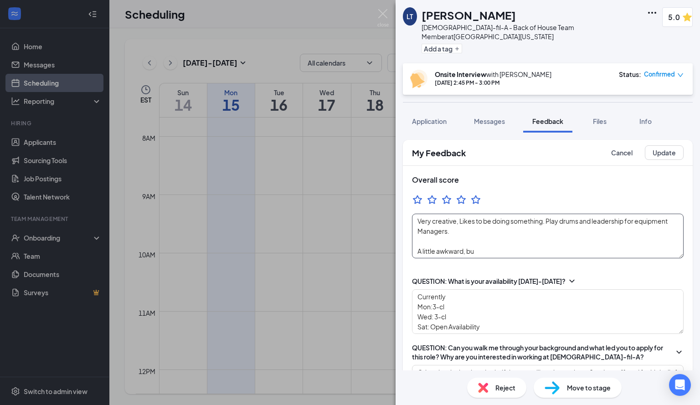
type textarea "Very creative, Likes to be doing something. Play drums and leadership for equip…"
type textarea "Currently Mon:3-cl Wed: 3-cl Sat: Open Availability Prefers 10."
type textarea "Very creative, Likes to be doing something. Play drums and leadership for equip…"
type textarea "Currently Mon:3-cl Wed: 3-cl Sat: Open Availability Prefers 10."
type textarea "Very creative, Likes to be doing something. Play drums and leadership for equip…"
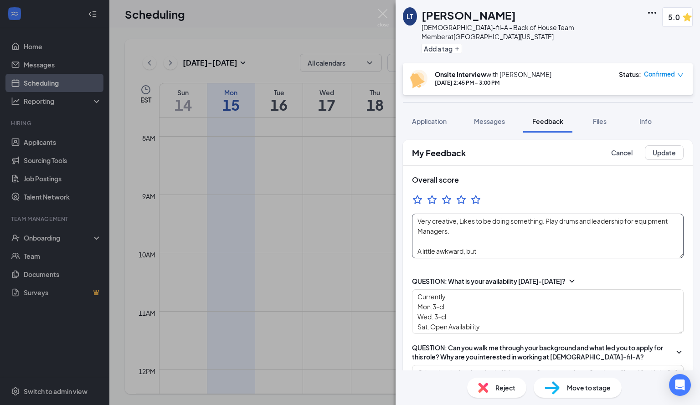
type textarea "Currently Mon:3-cl Wed: 3-cl Sat: Open Availability Prefers 10."
type textarea "Very creative, Likes to be doing something. Play drums and leadership for equip…"
type textarea "Currently Mon:3-cl Wed: 3-cl Sat: Open Availability Prefers 10."
type textarea "Very creative, Likes to be doing something. Play drums and leadership for equip…"
type textarea "Currently Mon:3-cl Wed: 3-cl Sat: Open Availability Prefers 10."
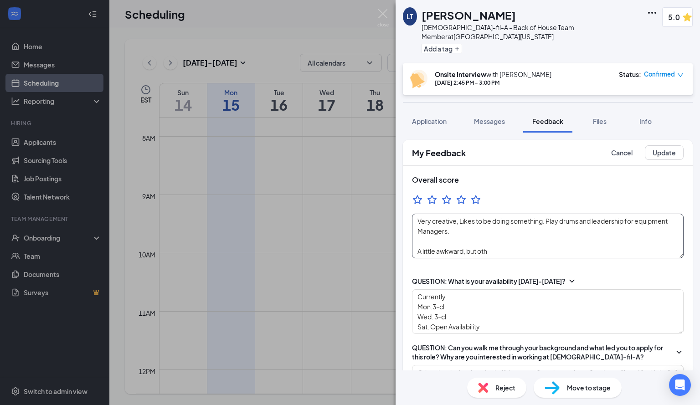
type textarea "Very creative, Likes to be doing something. Play drums and leadership for equip…"
type textarea "Currently Mon:3-cl Wed: 3-cl Sat: Open Availability Prefers 10."
type textarea "Very creative, Likes to be doing something. Play drums and leadership for equip…"
type textarea "Currently Mon:3-cl Wed: 3-cl Sat: Open Availability Prefers 10."
type textarea "Very creative, Likes to be doing something. Play drums and leadership for equip…"
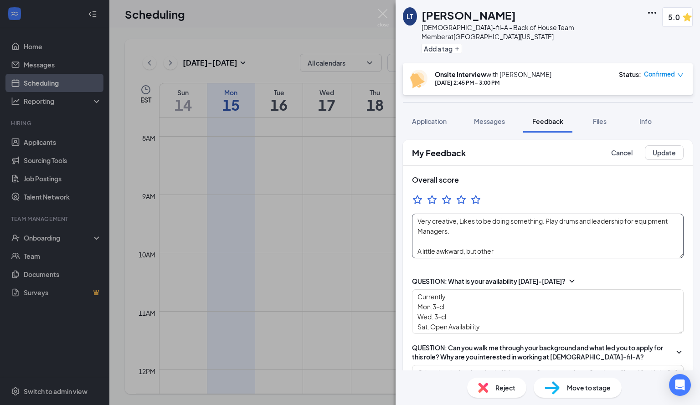
type textarea "Currently Mon:3-cl Wed: 3-cl Sat: Open Availability Prefers 10."
type textarea "Very creative, Likes to be doing something. Play drums and leadership for equip…"
type textarea "Currently Mon:3-cl Wed: 3-cl Sat: Open Availability Prefers 10."
type textarea "Very creative, Likes to be doing something. Play drums and leadership for equip…"
type textarea "Currently Mon:3-cl Wed: 3-cl Sat: Open Availability Prefers 10."
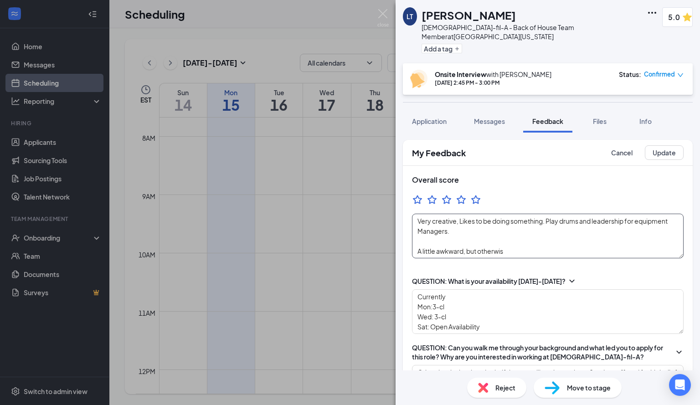
type textarea "Very creative, Likes to be doing something. Play drums and leadership for equip…"
type textarea "Currently Mon:3-cl Wed: 3-cl Sat: Open Availability Prefers 10."
type textarea "Very creative, Likes to be doing something. Play drums and leadership for equip…"
type textarea "Currently Mon:3-cl Wed: 3-cl Sat: Open Availability Prefers 10."
type textarea "Very creative, Likes to be doing something. Play drums and leadership for equip…"
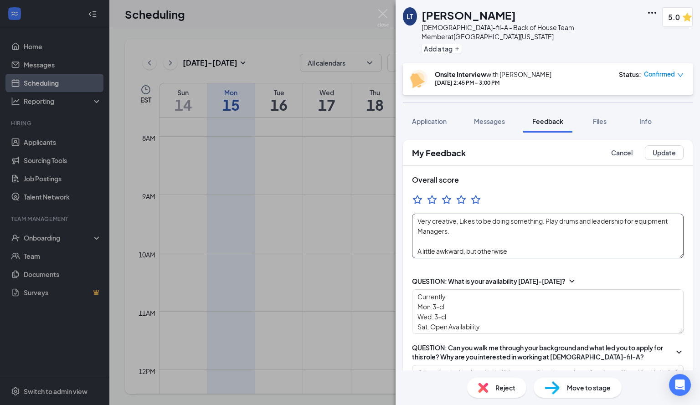
type textarea "Currently Mon:3-cl Wed: 3-cl Sat: Open Availability Prefers 10."
type textarea "Very creative, Likes to be doing something. Play drums and leadership for equip…"
type textarea "Currently Mon:3-cl Wed: 3-cl Sat: Open Availability Prefers 10."
type textarea "Very creative, Likes to be doing something. Play drums and leadership for equip…"
type textarea "Currently Mon:3-cl Wed: 3-cl Sat: Open Availability Prefers 10."
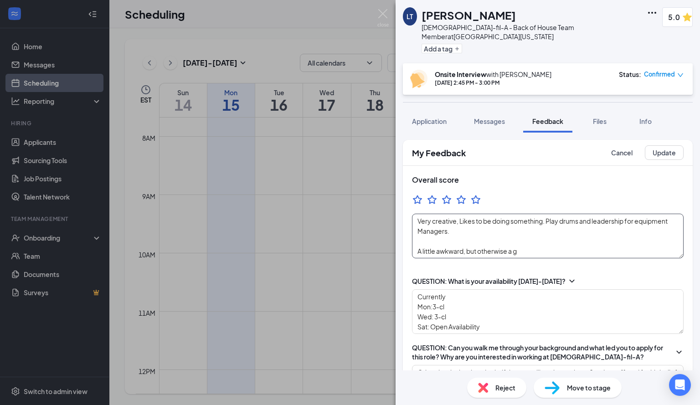
type textarea "Very creative, Likes to be doing something. Play drums and leadership for equip…"
type textarea "Currently Mon:3-cl Wed: 3-cl Sat: Open Availability Prefers 10."
type textarea "Very creative, Likes to be doing something. Play drums and leadership for equip…"
type textarea "Currently Mon:3-cl Wed: 3-cl Sat: Open Availability Prefers 10."
type textarea "Very creative, Likes to be doing something. Play drums and leadership for equip…"
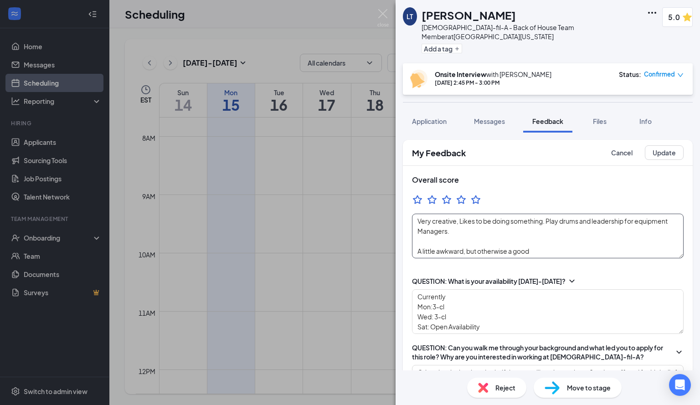
type textarea "Currently Mon:3-cl Wed: 3-cl Sat: Open Availability Prefers 10."
type textarea "Very creative, Likes to be doing something. Play drums and leadership for equip…"
type textarea "Currently Mon:3-cl Wed: 3-cl Sat: Open Availability Prefers 10."
type textarea "Very creative, Likes to be doing something. Play drums and leadership for equip…"
type textarea "Currently Mon:3-cl Wed: 3-cl Sat: Open Availability Prefers 10."
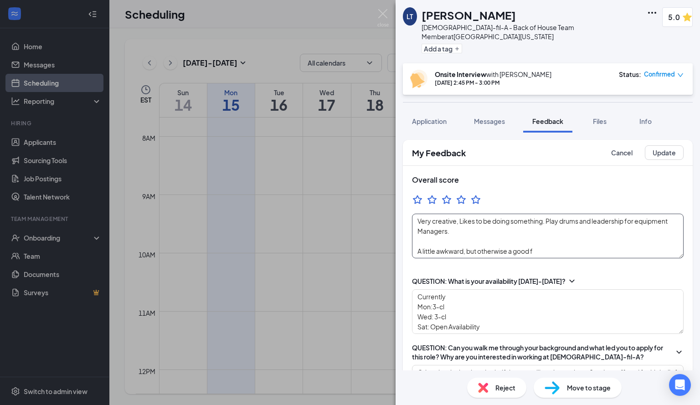
type textarea "Very creative, Likes to be doing something. Play drums and leadership for equip…"
type textarea "Currently Mon:3-cl Wed: 3-cl Sat: Open Availability Prefers 10."
type textarea "Very creative, Likes to be doing something. Play drums and leadership for equip…"
type textarea "Currently Mon:3-cl Wed: 3-cl Sat: Open Availability Prefers 10."
type textarea "Very creative, Likes to be doing something. Play drums and leadership for equip…"
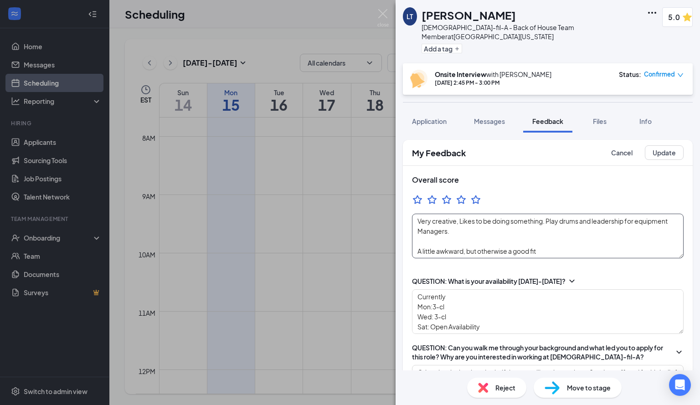
type textarea "Currently Mon:3-cl Wed: 3-cl Sat: Open Availability Prefers 10."
type textarea "Very creative, Likes to be doing something. Play drums and leadership for equip…"
type textarea "Currently Mon:3-cl Wed: 3-cl Sat: Open Availability Prefers 10."
type textarea "Very creative, Likes to be doing something. Play drums and leadership for equip…"
type textarea "Currently Mon:3-cl Wed: 3-cl Sat: Open Availability Prefers 10."
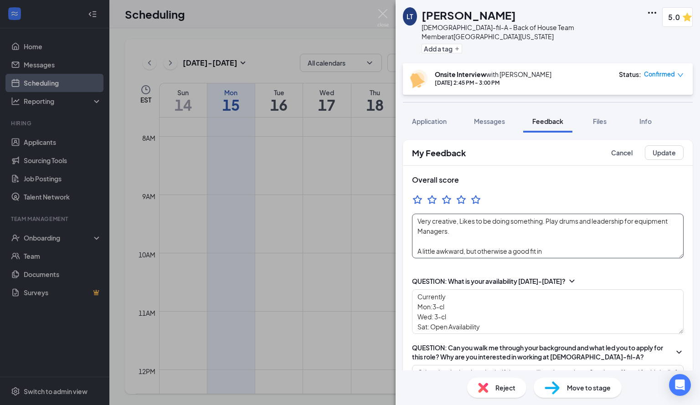
type textarea "Very creative, Likes to be doing something. Play drums and leadership for equip…"
type textarea "Currently Mon:3-cl Wed: 3-cl Sat: Open Availability Prefers 10."
type textarea "Very creative, Likes to be doing something. Play drums and leadership for equip…"
type textarea "Currently Mon:3-cl Wed: 3-cl Sat: Open Availability Prefers 10."
type textarea "Very creative, Likes to be doing something. Play drums and leadership for equip…"
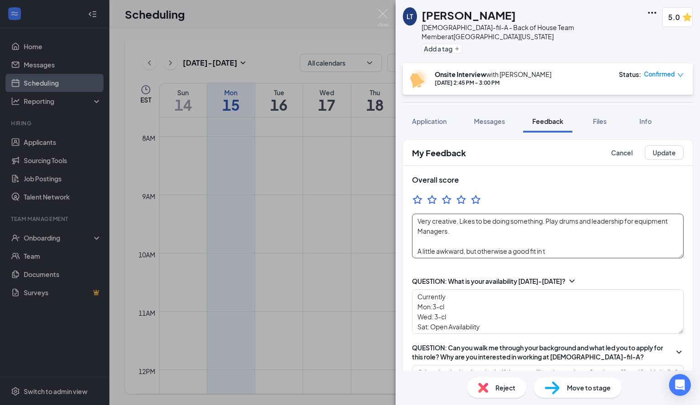
type textarea "Currently Mon:3-cl Wed: 3-cl Sat: Open Availability Prefers 10."
type textarea "Very creative, Likes to be doing something. Play drums and leadership for equip…"
type textarea "Currently Mon:3-cl Wed: 3-cl Sat: Open Availability Prefers 10."
type textarea "Very creative, Likes to be doing something. Play drums and leadership for equip…"
type textarea "Currently Mon:3-cl Wed: 3-cl Sat: Open Availability Prefers 10."
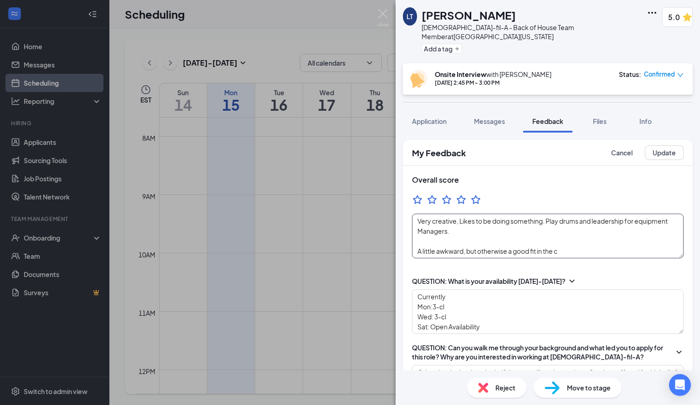
type textarea "Very creative, Likes to be doing something. Play drums and leadership for equip…"
type textarea "Currently Mon:3-cl Wed: 3-cl Sat: Open Availability Prefers 10."
type textarea "Very creative, Likes to be doing something. Play drums and leadership for equip…"
type textarea "Currently Mon:3-cl Wed: 3-cl Sat: Open Availability Prefers 10."
type textarea "Very creative, Likes to be doing something. Play drums and leadership for equip…"
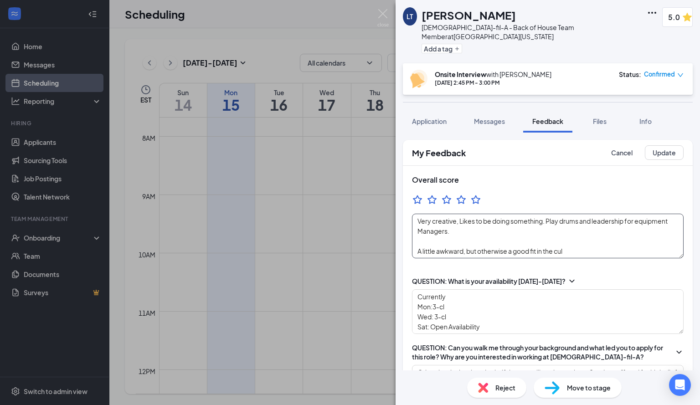
type textarea "Currently Mon:3-cl Wed: 3-cl Sat: Open Availability Prefers 10."
type textarea "Very creative, Likes to be doing something. Play drums and leadership for equip…"
type textarea "Currently Mon:3-cl Wed: 3-cl Sat: Open Availability Prefers 10."
type textarea "Very creative, Likes to be doing something. Play drums and leadership for equip…"
type textarea "Currently Mon:3-cl Wed: 3-cl Sat: Open Availability Prefers 10."
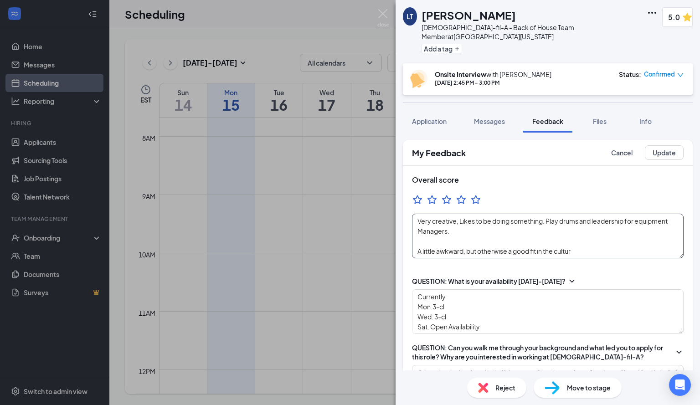
type textarea "Very creative, Likes to be doing something. Play drums and leadership for equip…"
type textarea "Currently Mon:3-cl Wed: 3-cl Sat: Open Availability Prefers 10."
type textarea "Very creative, Likes to be doing something. Play drums and leadership for equip…"
type textarea "Currently Mon:3-cl Wed: 3-cl Sat: Open Availability Prefers 10."
type textarea "Very creative, Likes to be doing something. Play drums and leadership for equip…"
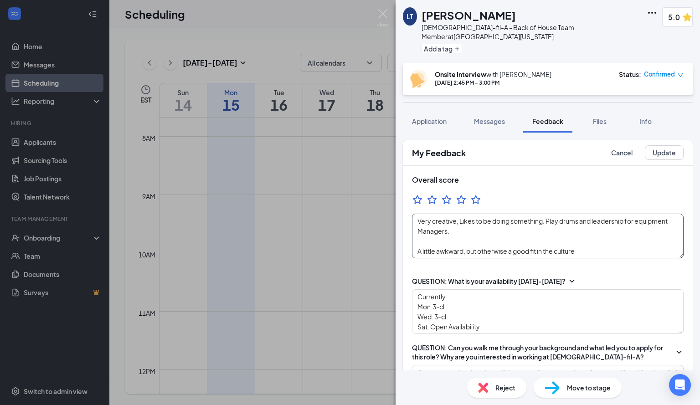
type textarea "Currently Mon:3-cl Wed: 3-cl Sat: Open Availability Prefers 10."
type textarea "Very creative, Likes to be doing something. Play drums and leadership for equip…"
type textarea "Currently Mon:3-cl Wed: 3-cl Sat: Open Availability Prefers 10."
type textarea "Very creative, Likes to be doing something. Play drums and leadership for equip…"
type textarea "Currently Mon:3-cl Wed: 3-cl Sat: Open Availability Prefers 10."
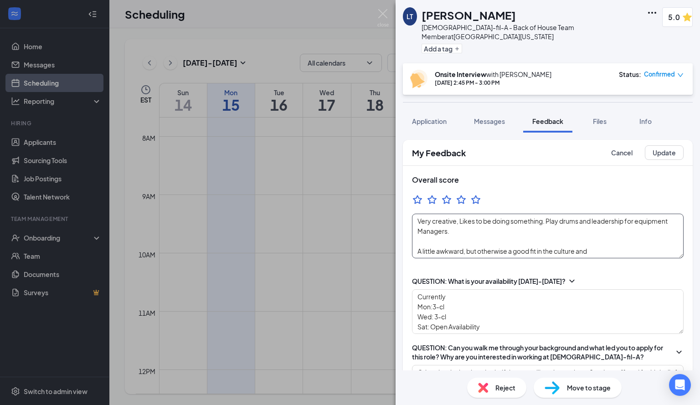
type textarea "Very creative, Likes to be doing something. Play drums and leadership for equip…"
type textarea "Currently Mon:3-cl Wed: 3-cl Sat: Open Availability Prefers 10."
type textarea "Very creative, Likes to be doing something. Play drums and leadership for equip…"
type textarea "Currently Mon:3-cl Wed: 3-cl Sat: Open Availability Prefers 10."
type textarea "Very creative, Likes to be doing something. Play drums and leadership for equip…"
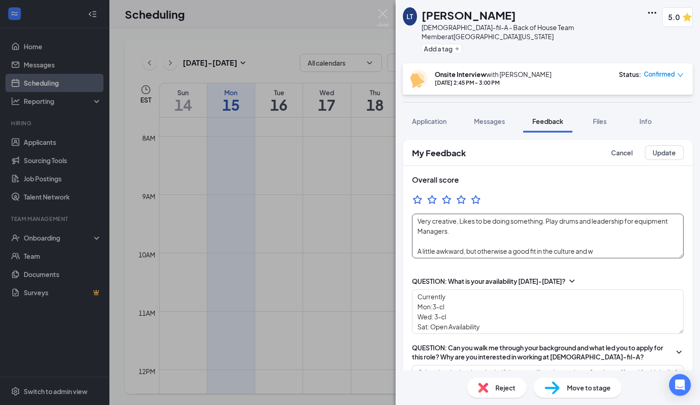
type textarea "Currently Mon:3-cl Wed: 3-cl Sat: Open Availability Prefers 10."
type textarea "Very creative, Likes to be doing something. Play drums and leadership for equip…"
type textarea "Currently Mon:3-cl Wed: 3-cl Sat: Open Availability Prefers 10."
type textarea "Very creative, Likes to be doing something. Play drums and leadership for equip…"
type textarea "Currently Mon:3-cl Wed: 3-cl Sat: Open Availability Prefers 10."
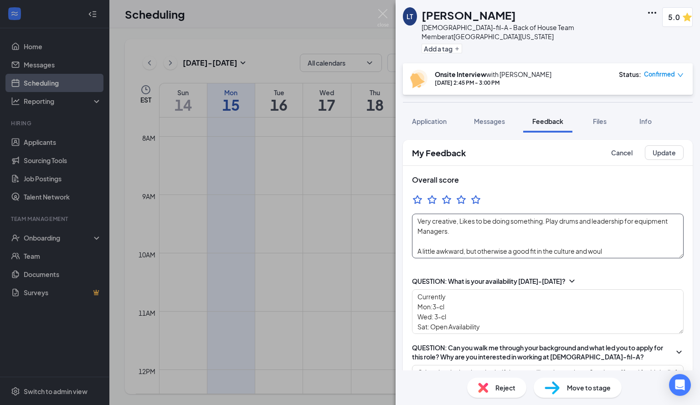
type textarea "Very creative, Likes to be doing something. Play drums and leadership for equip…"
type textarea "Currently Mon:3-cl Wed: 3-cl Sat: Open Availability Prefers 10."
type textarea "Very creative, Likes to be doing something. Play drums and leadership for equip…"
type textarea "Currently Mon:3-cl Wed: 3-cl Sat: Open Availability Prefers 10."
type textarea "Very creative, Likes to be doing something. Play drums and leadership for equip…"
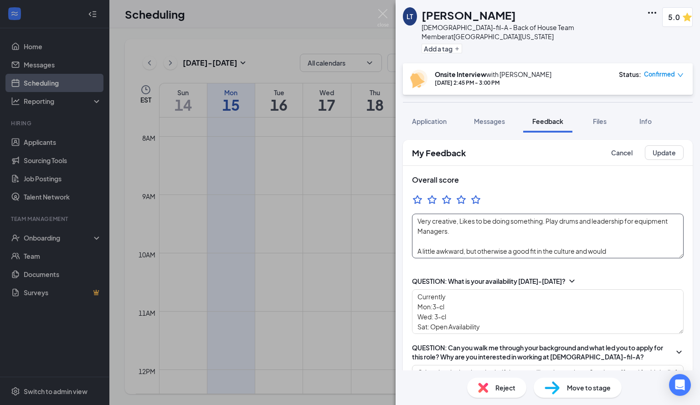
type textarea "Currently Mon:3-cl Wed: 3-cl Sat: Open Availability Prefers 10."
type textarea "Very creative, Likes to be doing something. Play drums and leadership for equip…"
type textarea "Currently Mon:3-cl Wed: 3-cl Sat: Open Availability Prefers 10."
type textarea "Very creative, Likes to be doing something. Play drums and leadership for equip…"
type textarea "Currently Mon:3-cl Wed: 3-cl Sat: Open Availability Prefers 10."
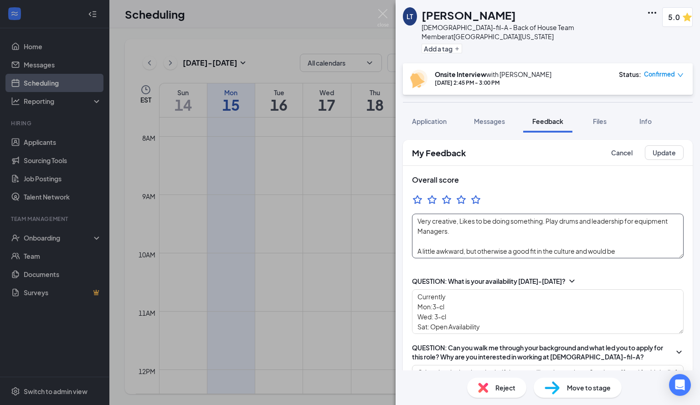
type textarea "Very creative, Likes to be doing something. Play drums and leadership for equip…"
type textarea "Currently Mon:3-cl Wed: 3-cl Sat: Open Availability Prefers 10."
type textarea "Very creative, Likes to be doing something. Play drums and leadership for equip…"
type textarea "Currently Mon:3-cl Wed: 3-cl Sat: Open Availability Prefers 10."
type textarea "Very creative, Likes to be doing something. Play drums and leadership for equip…"
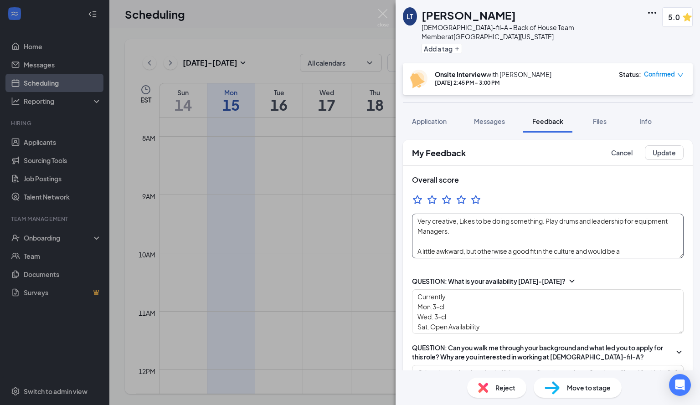
type textarea "Currently Mon:3-cl Wed: 3-cl Sat: Open Availability Prefers 10."
type textarea "Very creative, Likes to be doing something. Play drums and leadership for equip…"
type textarea "Currently Mon:3-cl Wed: 3-cl Sat: Open Availability Prefers 10."
type textarea "Very creative, Likes to be doing something. Play drums and leadership for equip…"
type textarea "Currently Mon:3-cl Wed: 3-cl Sat: Open Availability Prefers 10."
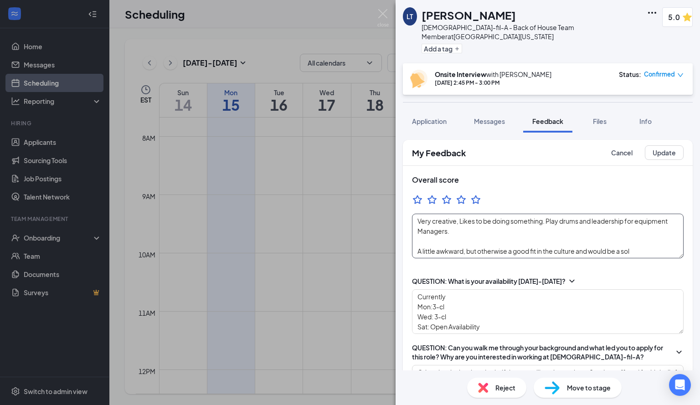
type textarea "Very creative, Likes to be doing something. Play drums and leadership for equip…"
type textarea "Currently Mon:3-cl Wed: 3-cl Sat: Open Availability Prefers 10."
type textarea "Very creative, Likes to be doing something. Play drums and leadership for equip…"
type textarea "Currently Mon:3-cl Wed: 3-cl Sat: Open Availability Prefers 10."
type textarea "Very creative, Likes to be doing something. Play drums and leadership for equip…"
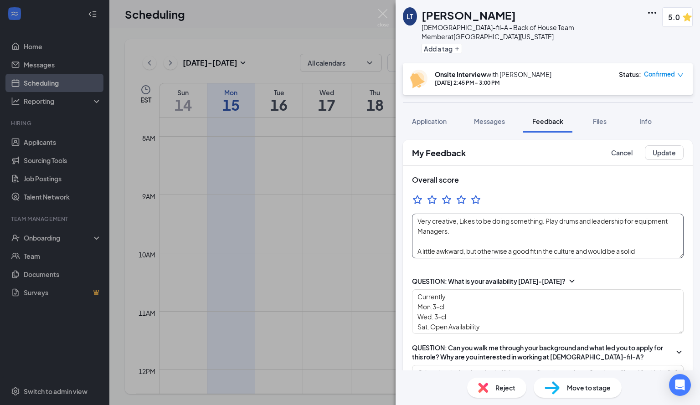
type textarea "Currently Mon:3-cl Wed: 3-cl Sat: Open Availability Prefers 10."
type textarea "Very creative, Likes to be doing something. Play drums and leadership for equip…"
type textarea "Currently Mon:3-cl Wed: 3-cl Sat: Open Availability Prefers 10."
type textarea "Very creative, Likes to be doing something. Play drums and leadership for equip…"
type textarea "Currently Mon:3-cl Wed: 3-cl Sat: Open Availability Prefers 10."
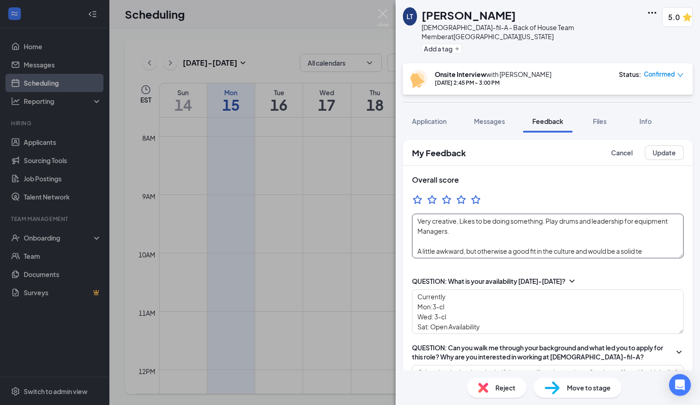
type textarea "Very creative, Likes to be doing something. Play drums and leadership for equip…"
type textarea "Currently Mon:3-cl Wed: 3-cl Sat: Open Availability Prefers 10."
type textarea "Very creative, Likes to be doing something. Play drums and leadership for equip…"
type textarea "Currently Mon:3-cl Wed: 3-cl Sat: Open Availability Prefers 10."
type textarea "Very creative, Likes to be doing something. Play drums and leadership for equip…"
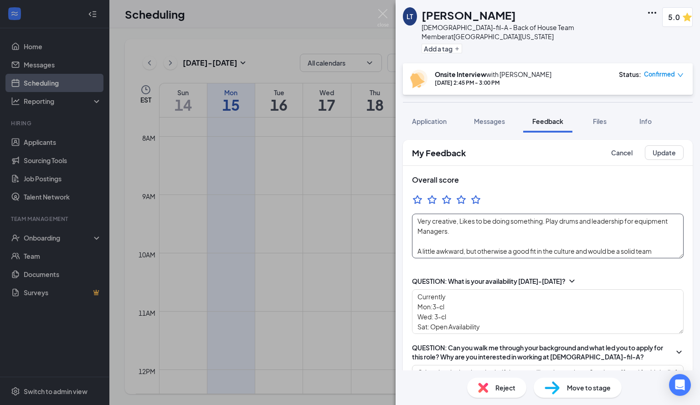
type textarea "Currently Mon:3-cl Wed: 3-cl Sat: Open Availability Prefers 10."
type textarea "Very creative, Likes to be doing something. Play drums and leadership for equip…"
type textarea "Currently Mon:3-cl Wed: 3-cl Sat: Open Availability Prefers 10."
type textarea "Very creative, Likes to be doing something. Play drums and leadership for equip…"
type textarea "Currently Mon:3-cl Wed: 3-cl Sat: Open Availability Prefers 10."
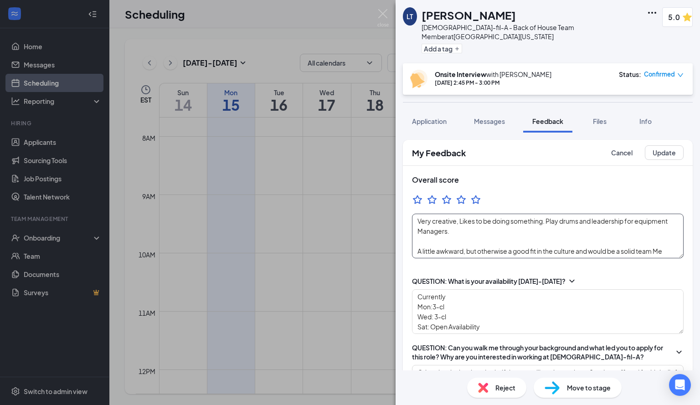
type textarea "Very creative, Likes to be doing something. Play drums and leadership for equip…"
type textarea "Currently Mon:3-cl Wed: 3-cl Sat: Open Availability Prefers 10."
type textarea "Very creative, Likes to be doing something. Play drums and leadership for equip…"
type textarea "Currently Mon:3-cl Wed: 3-cl Sat: Open Availability Prefers 10."
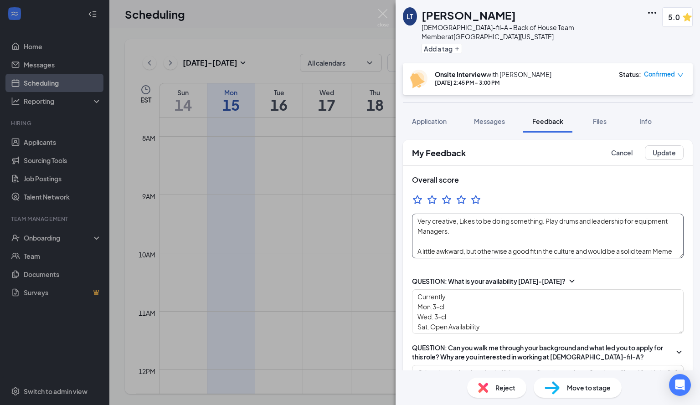
type textarea "Very creative, Likes to be doing something. Play drums and leadership for equip…"
type textarea "Currently Mon:3-cl Wed: 3-cl Sat: Open Availability Prefers 10."
type textarea "Very creative, Likes to be doing something. Play drums and leadership for equip…"
type textarea "Currently Mon:3-cl Wed: 3-cl Sat: Open Availability Prefers 10."
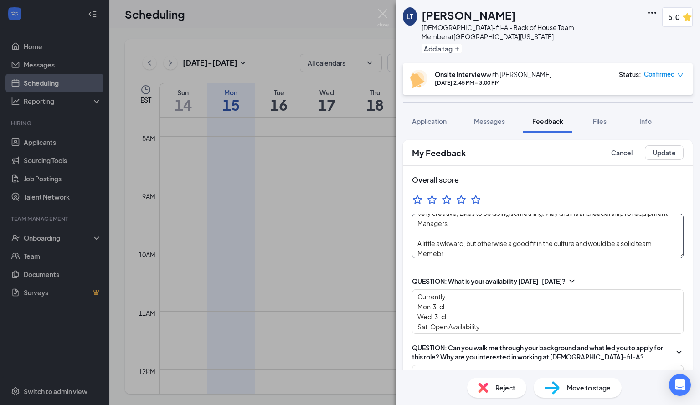
type textarea "Very creative, Likes to be doing something. Play drums and leadership for equip…"
type textarea "Currently Mon:3-cl Wed: 3-cl Sat: Open Availability Prefers 10."
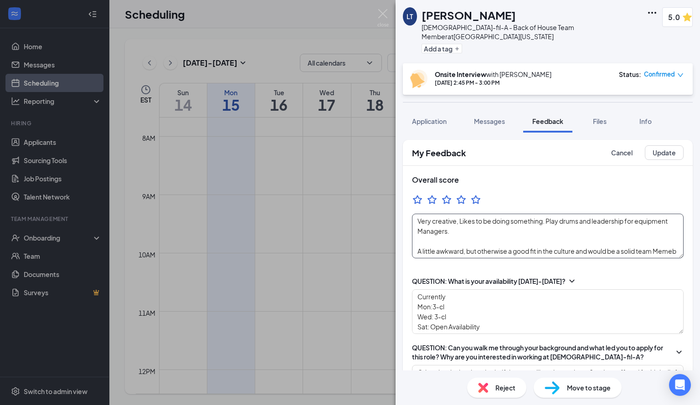
type textarea "Very creative, Likes to be doing something. Play drums and leadership for equip…"
type textarea "Currently Mon:3-cl Wed: 3-cl Sat: Open Availability Prefers 10."
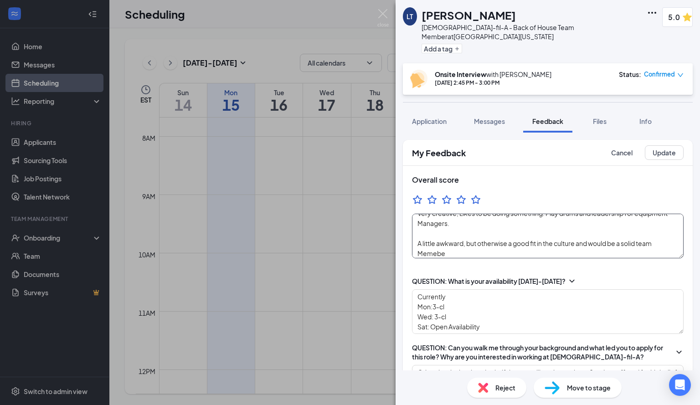
type textarea "Very creative, Likes to be doing something. Play drums and leadership for equip…"
type textarea "Currently Mon:3-cl Wed: 3-cl Sat: Open Availability Prefers 10."
type textarea "Very creative, Likes to be doing something. Play drums and leadership for equip…"
type textarea "Currently Mon:3-cl Wed: 3-cl Sat: Open Availability Prefers 10."
type textarea "Very creative, Likes to be doing something. Play drums and leadership for equip…"
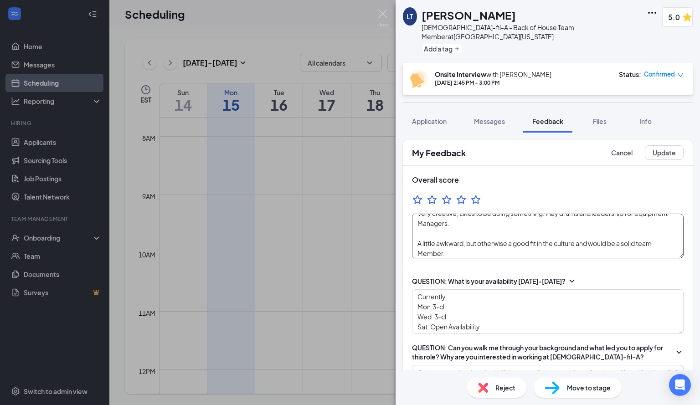
click at [452, 245] on textarea "Very creative, Likes to be doing something. Play drums and leadership for equip…" at bounding box center [548, 236] width 272 height 45
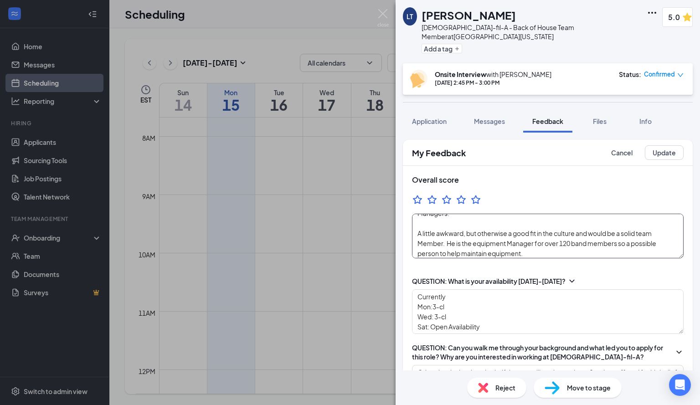
click at [526, 244] on textarea "Very creative, Likes to be doing something. Play drums and leadership for equip…" at bounding box center [548, 236] width 272 height 45
click at [653, 243] on textarea "Very creative, Likes to be doing something. Play drums and leadership for equip…" at bounding box center [548, 236] width 272 height 45
click at [456, 289] on textarea "Currently Mon:3-cl Wed: 3-cl Sat: Open Availability Prefers 10." at bounding box center [548, 311] width 272 height 45
click at [488, 289] on textarea "Currently During Band Mon:3-cl Wed: 3-cl Sat: Open Availability Prefers 10." at bounding box center [548, 311] width 272 height 45
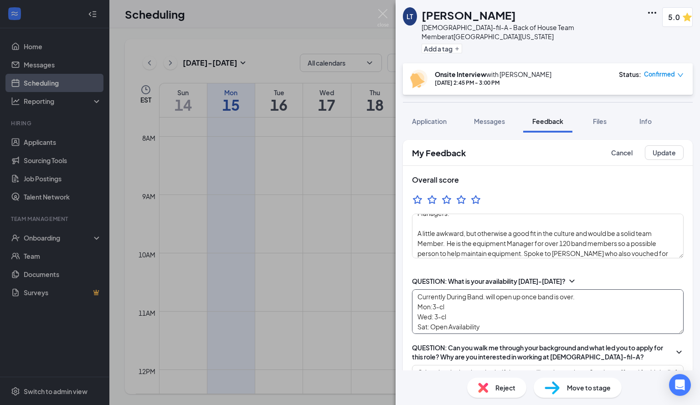
click at [586, 308] on textarea "Currently During Band. will open up once band is over. Mon:3-cl Wed: 3-cl Sat: …" at bounding box center [548, 311] width 272 height 45
click at [656, 146] on button "Update" at bounding box center [664, 152] width 39 height 15
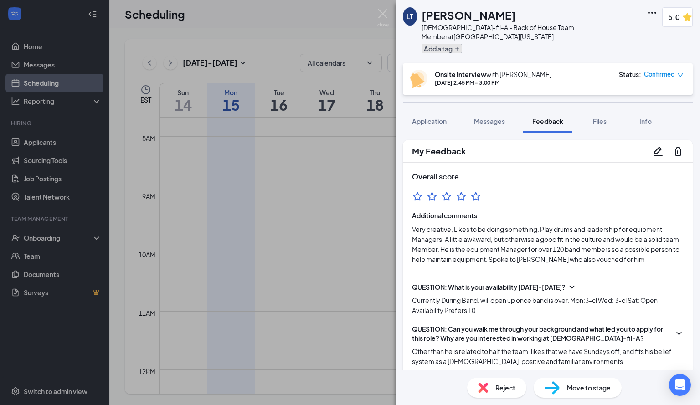
click at [459, 44] on button "Add a tag" at bounding box center [442, 49] width 41 height 10
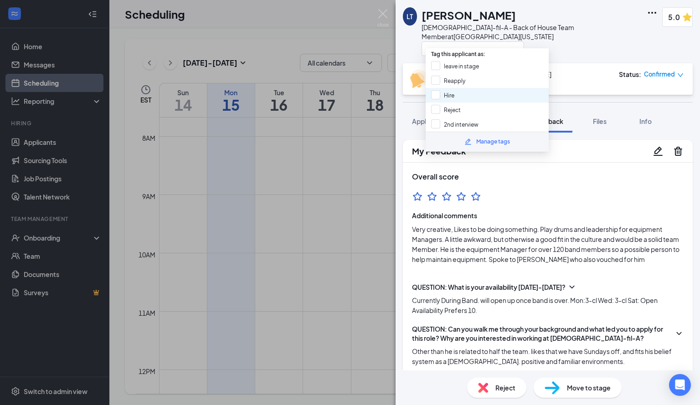
click at [459, 99] on div "Hire" at bounding box center [487, 95] width 123 height 15
click at [573, 53] on div "LT Logan Turner Chick-fil-A - Back of House Team Member at South Florida Avenue…" at bounding box center [548, 31] width 304 height 63
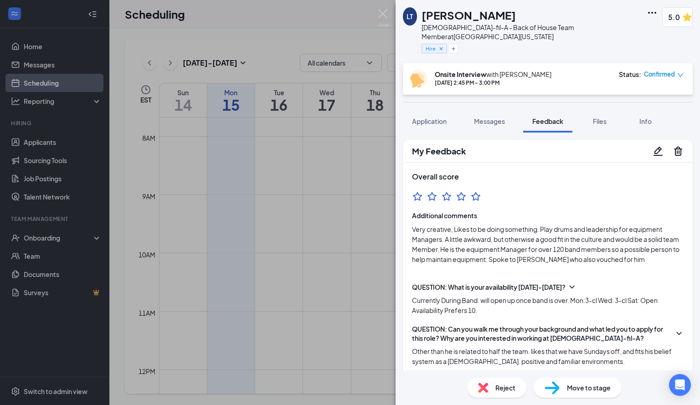
click at [567, 393] on div "Move to stage" at bounding box center [578, 388] width 88 height 20
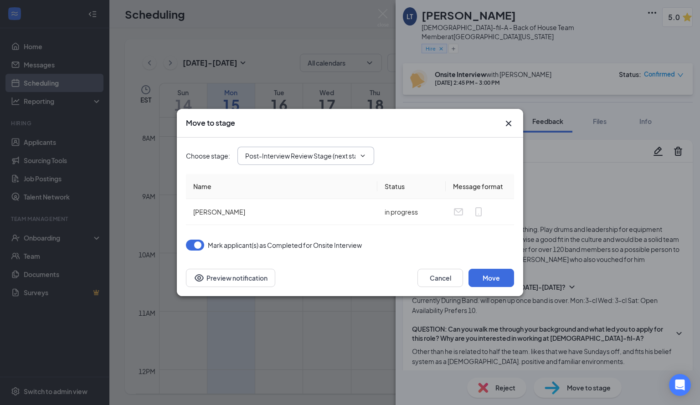
click at [363, 154] on icon "ChevronDown" at bounding box center [362, 155] width 7 height 7
click at [363, 158] on icon "ChevronDown" at bounding box center [362, 155] width 7 height 7
click at [412, 150] on div "Choose stage : Post-Interview Review Stage (next stage)" at bounding box center [350, 156] width 328 height 18
click at [491, 279] on button "Move" at bounding box center [492, 278] width 46 height 18
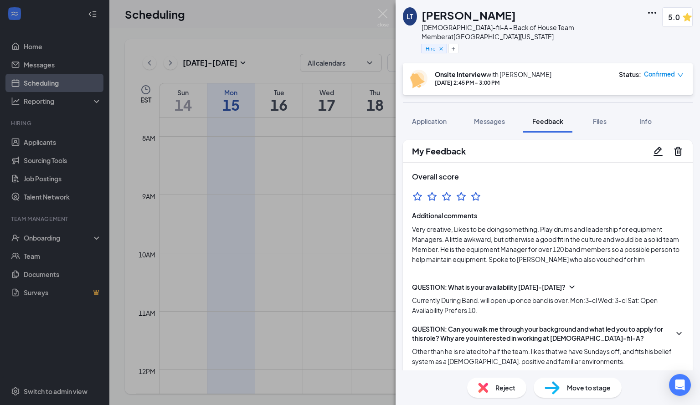
click at [583, 397] on div "Move to stage" at bounding box center [578, 388] width 88 height 20
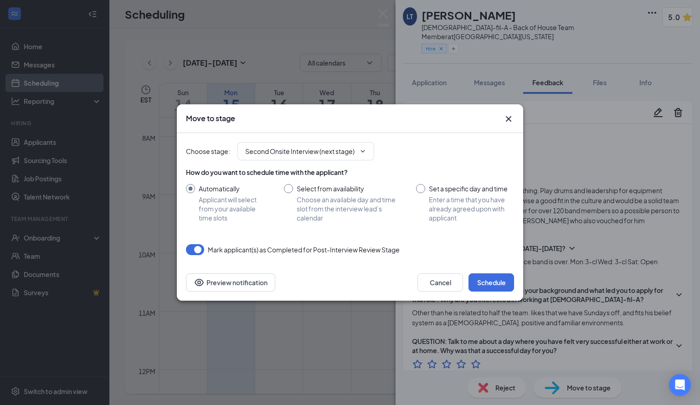
click at [511, 128] on div "Move to stage" at bounding box center [350, 118] width 346 height 29
click at [510, 119] on icon "Cross" at bounding box center [508, 118] width 5 height 5
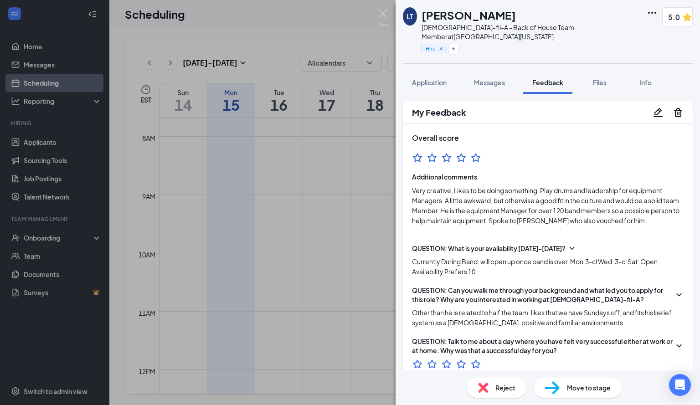
click at [531, 138] on div "Overall score Additional comments Very creative, Likes to be doing something. P…" at bounding box center [548, 179] width 290 height 111
click at [392, 17] on div "LT Logan Turner Chick-fil-A - Back of House Team Member at South Florida Avenue…" at bounding box center [350, 202] width 700 height 405
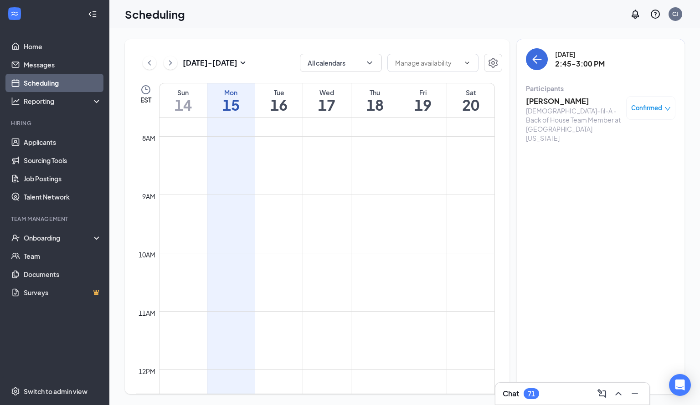
click at [382, 15] on div "Scheduling CJ" at bounding box center [404, 14] width 591 height 28
